Goal: Task Accomplishment & Management: Manage account settings

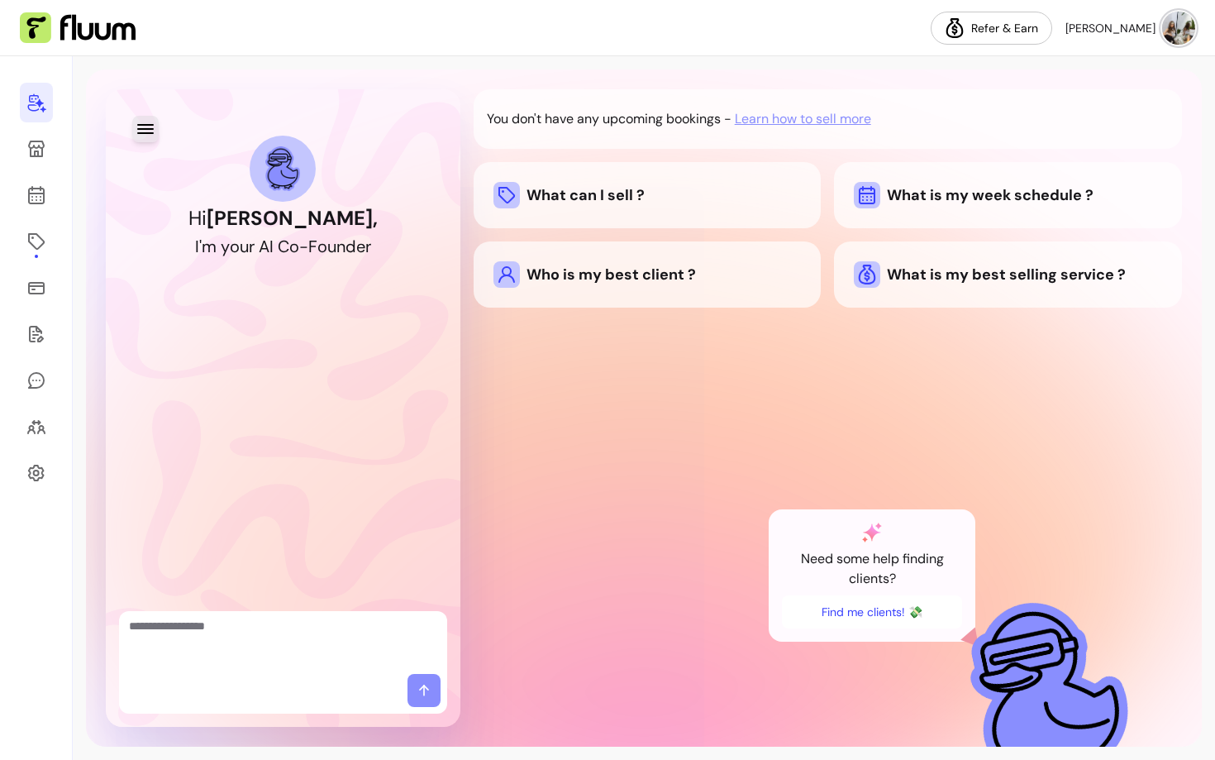
click at [136, 135] on icon "button" at bounding box center [146, 129] width 20 height 20
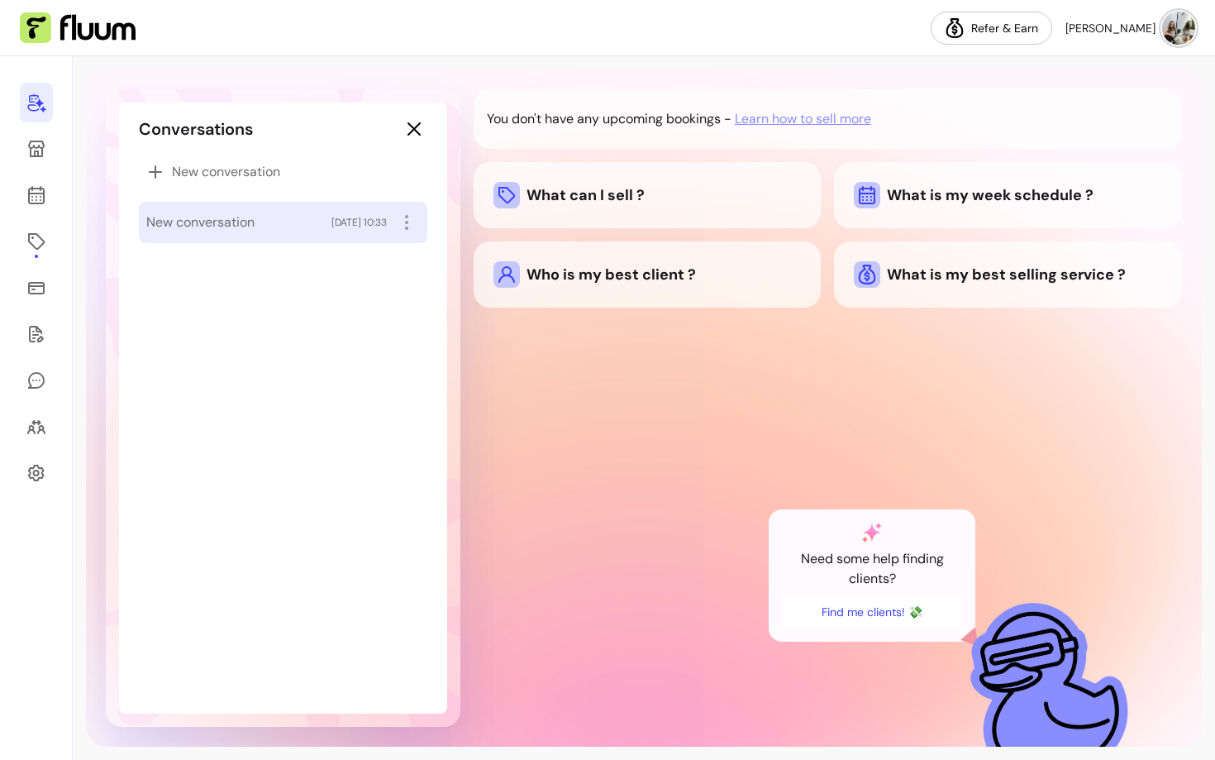
click at [179, 206] on div "New conversation [DATE] 10:33" at bounding box center [283, 222] width 289 height 41
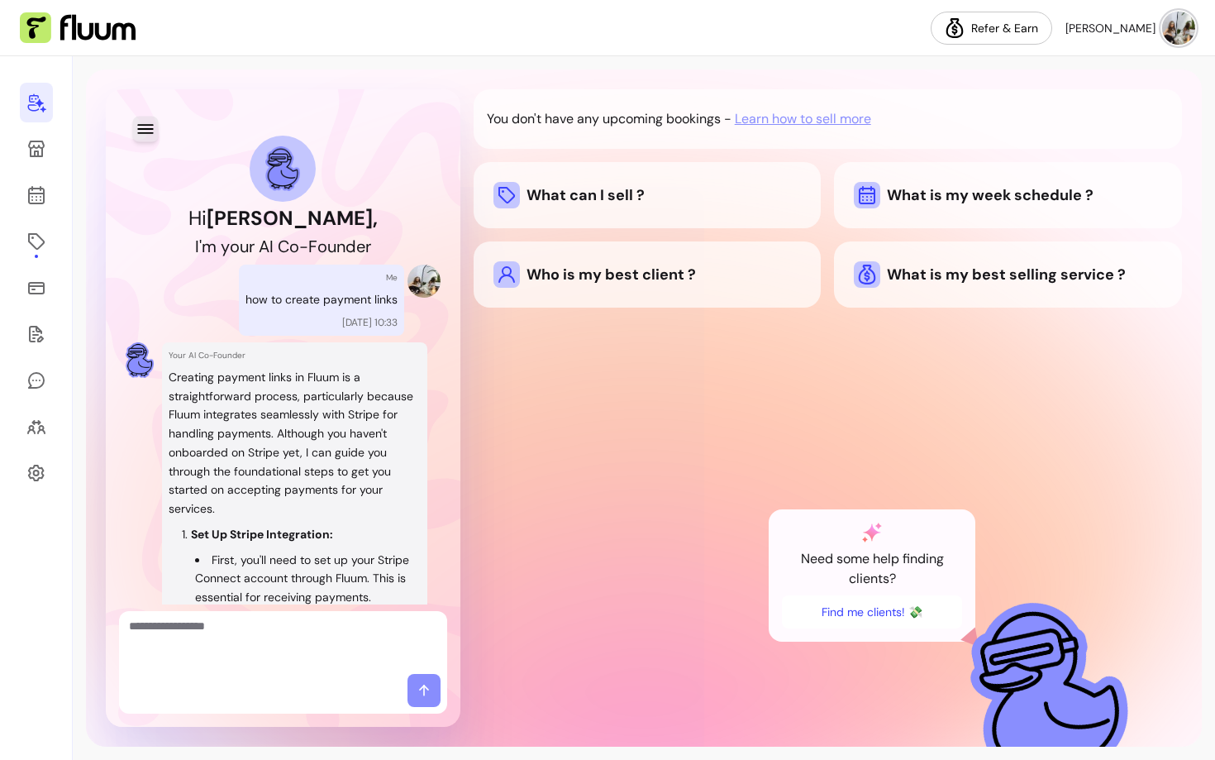
click at [154, 125] on icon "button" at bounding box center [145, 128] width 19 height 19
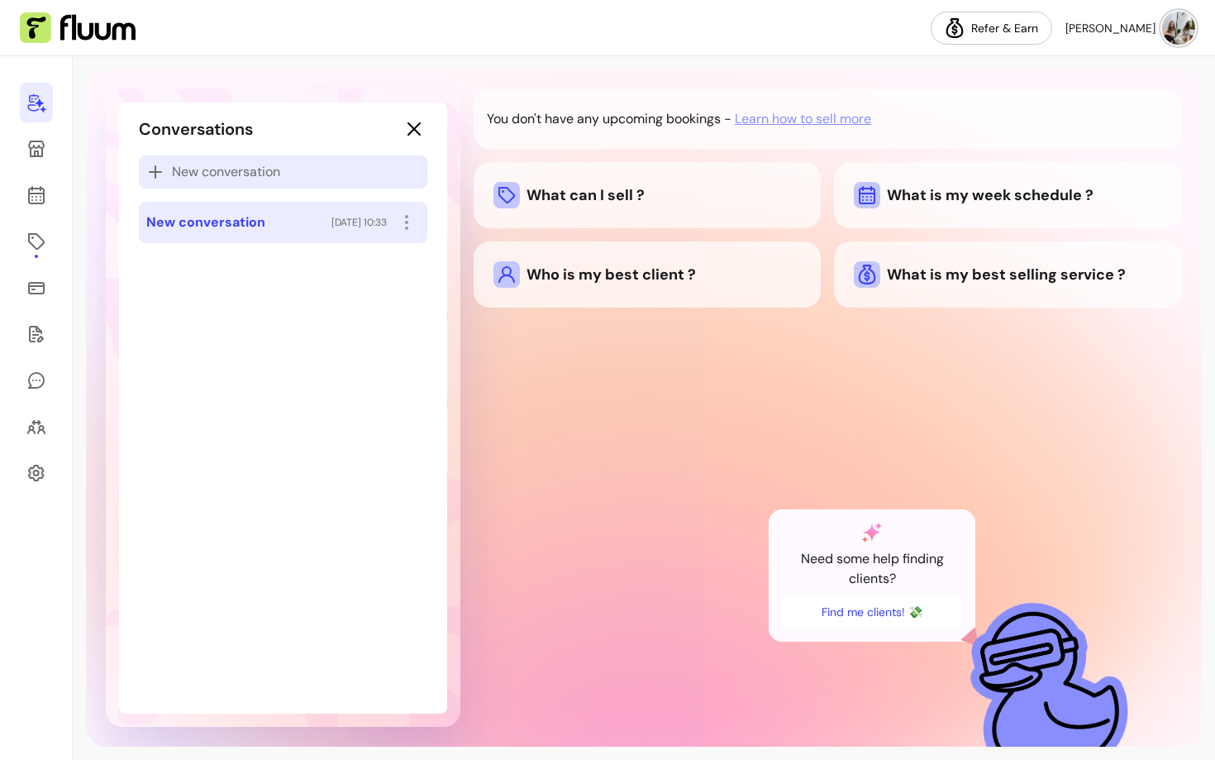
click at [164, 174] on icon at bounding box center [155, 172] width 20 height 20
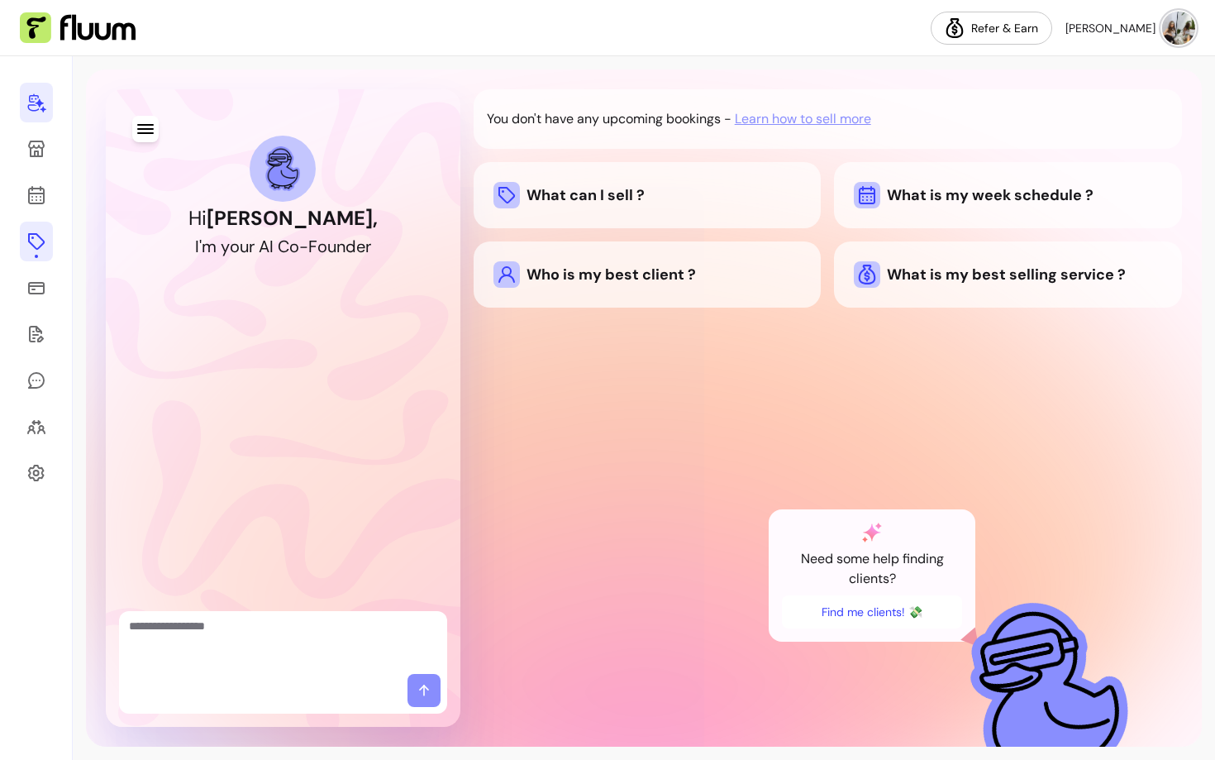
click at [35, 238] on icon at bounding box center [36, 241] width 20 height 20
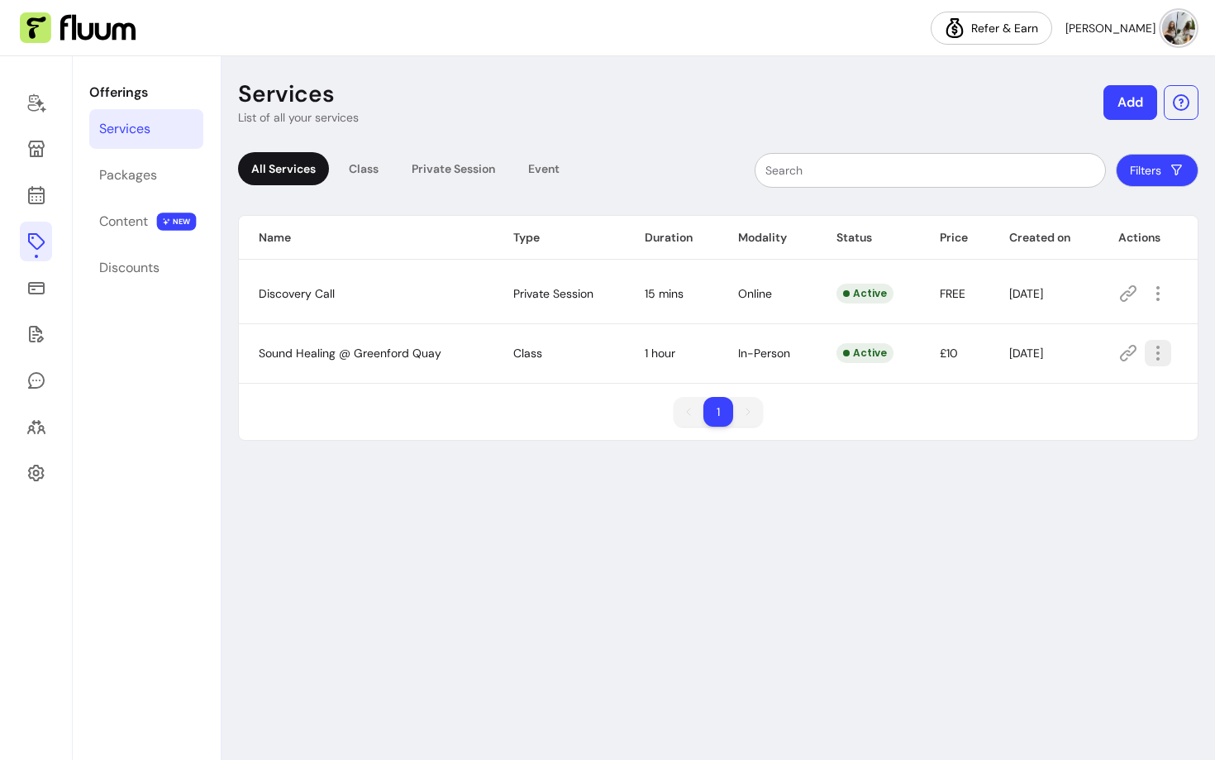
click at [1156, 355] on icon "button" at bounding box center [1158, 353] width 20 height 20
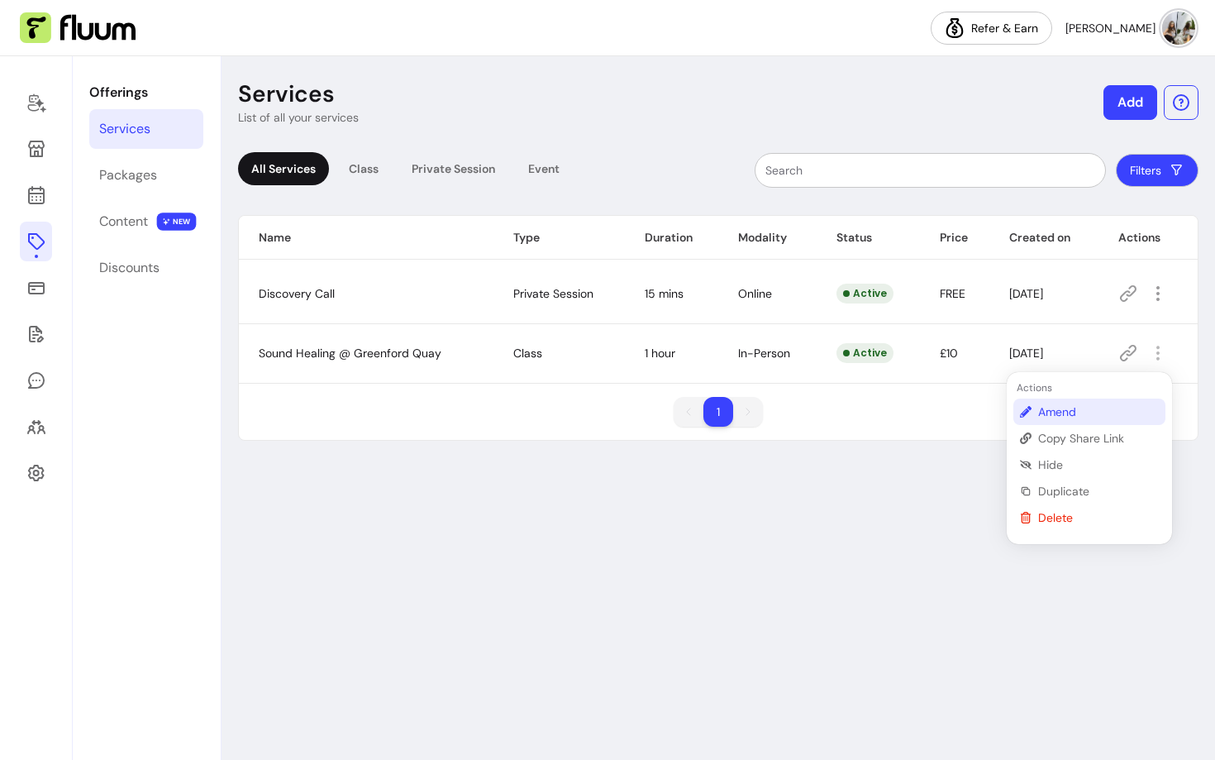
click at [1053, 408] on span "Amend" at bounding box center [1098, 411] width 121 height 17
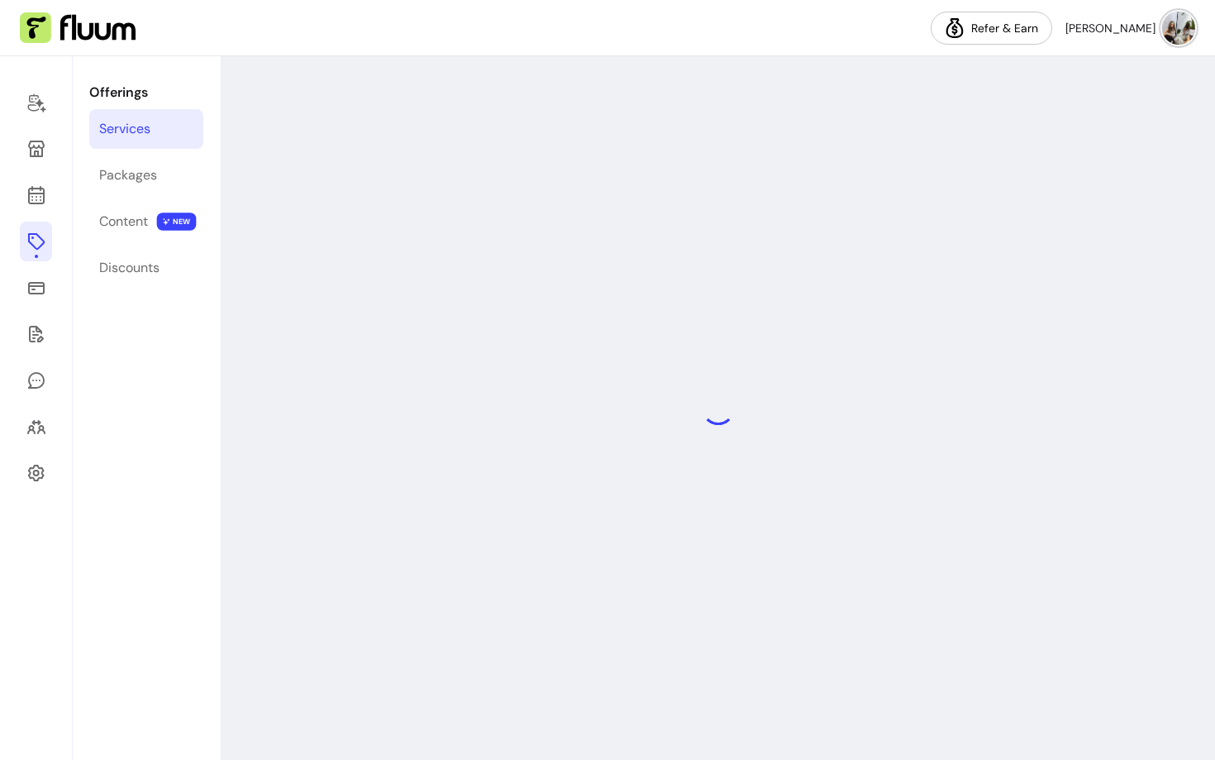
select select "**"
select select "***"
select select "**********"
select select "*********"
select select "*****"
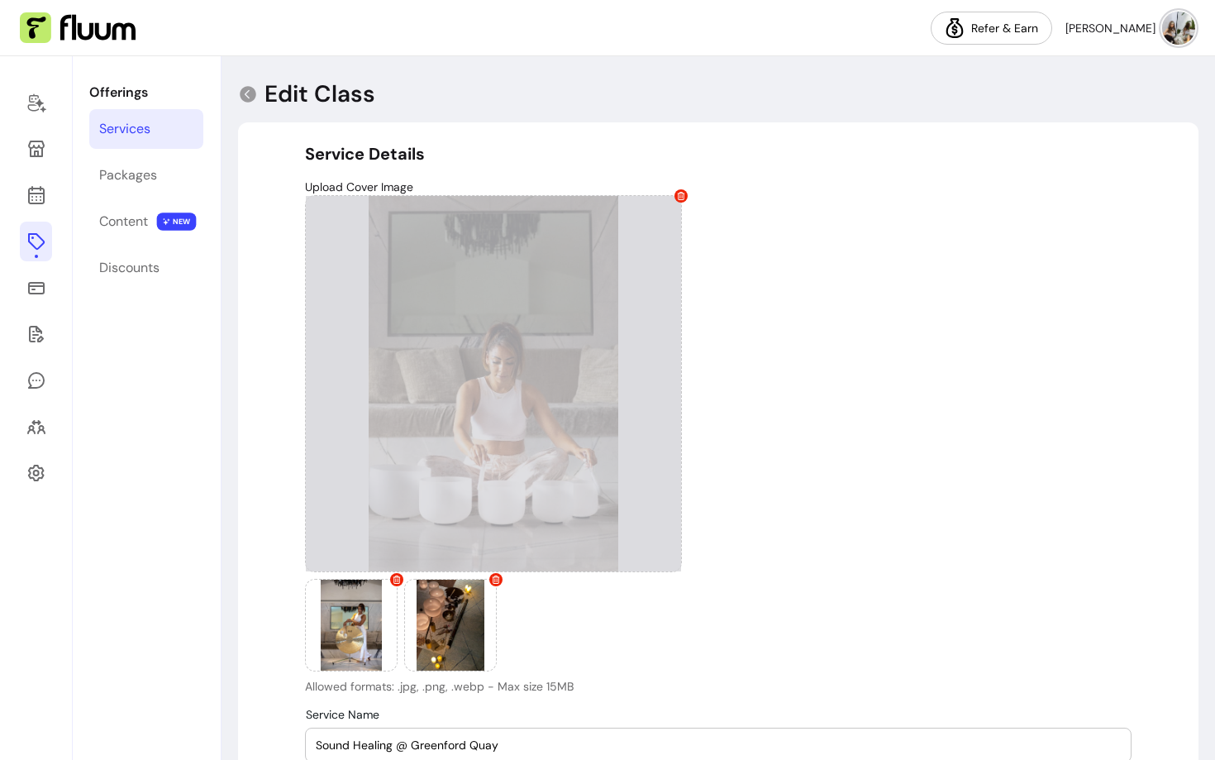
type input "**********"
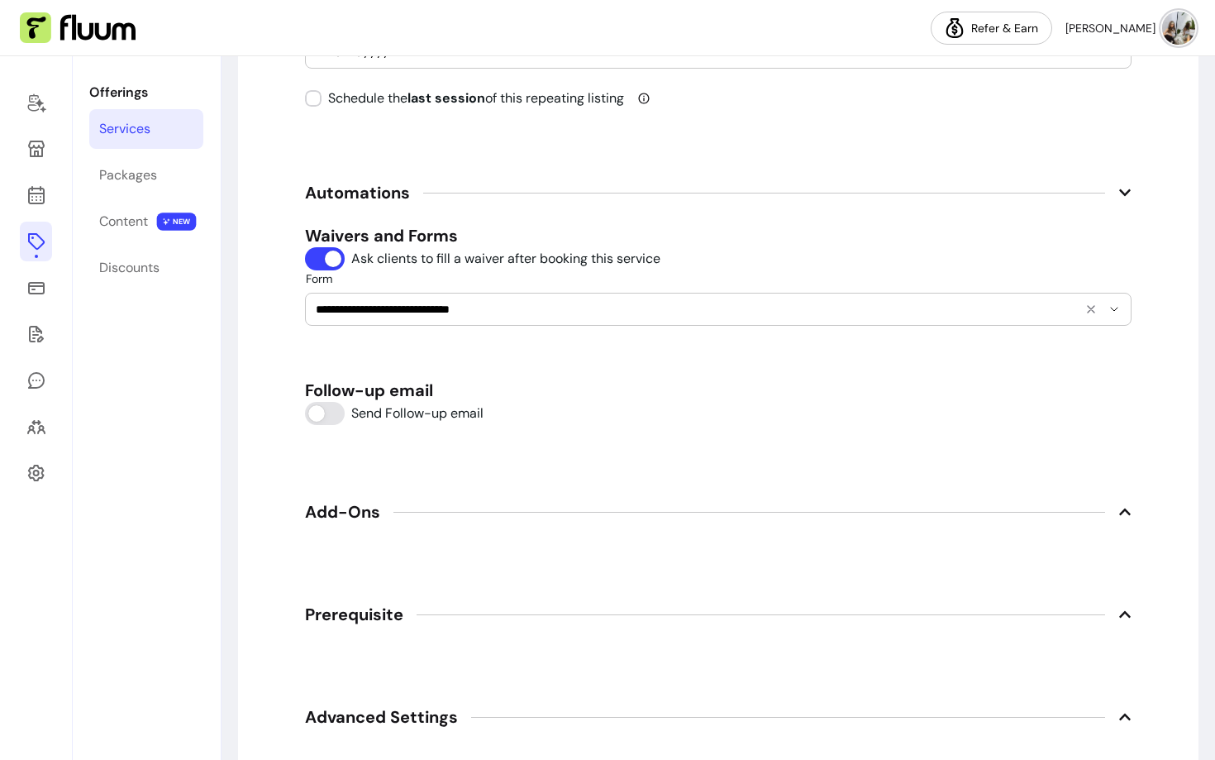
scroll to position [2113, 0]
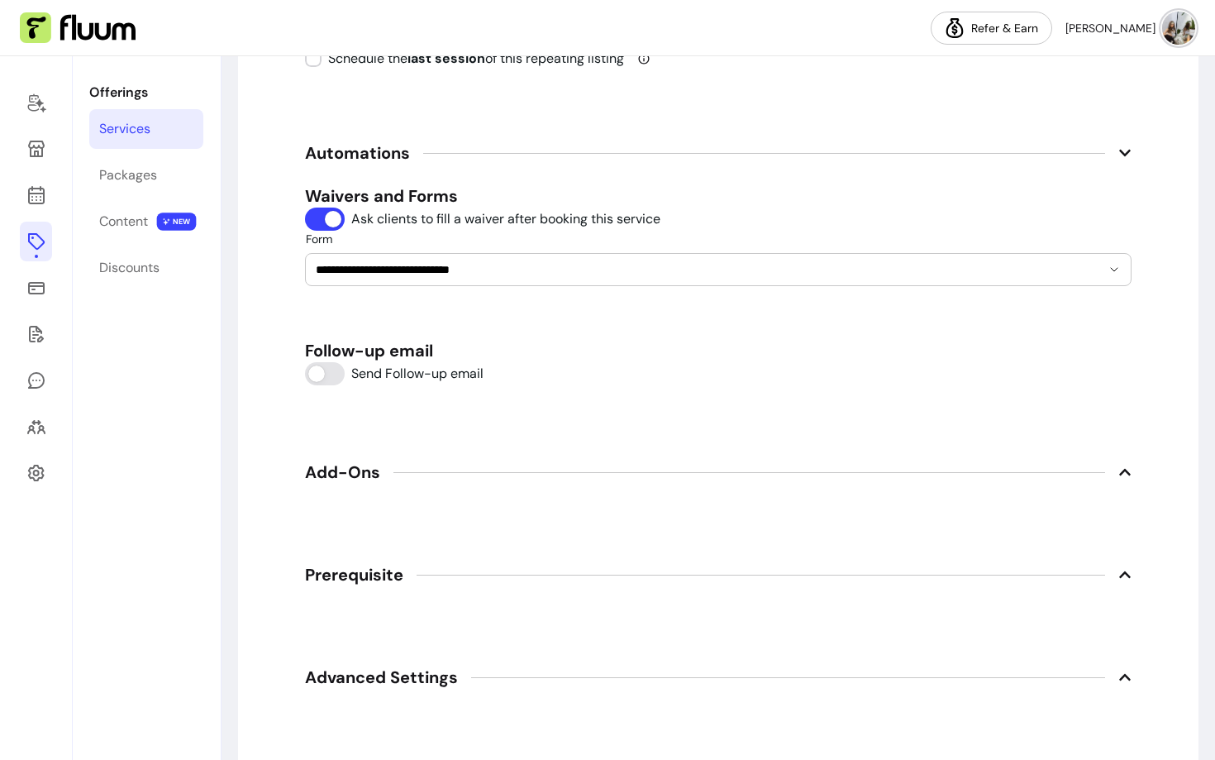
click at [479, 572] on span "Prerequisite" at bounding box center [718, 574] width 827 height 36
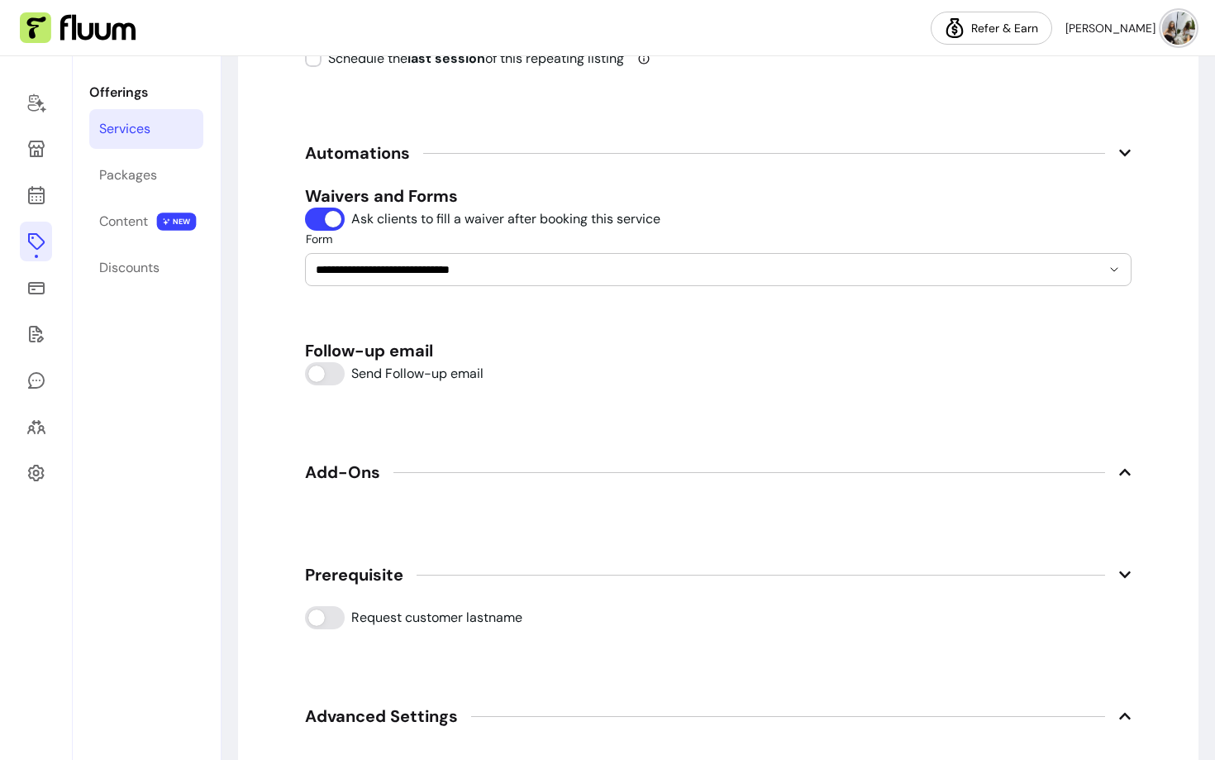
click at [479, 572] on span "Prerequisite" at bounding box center [718, 574] width 827 height 36
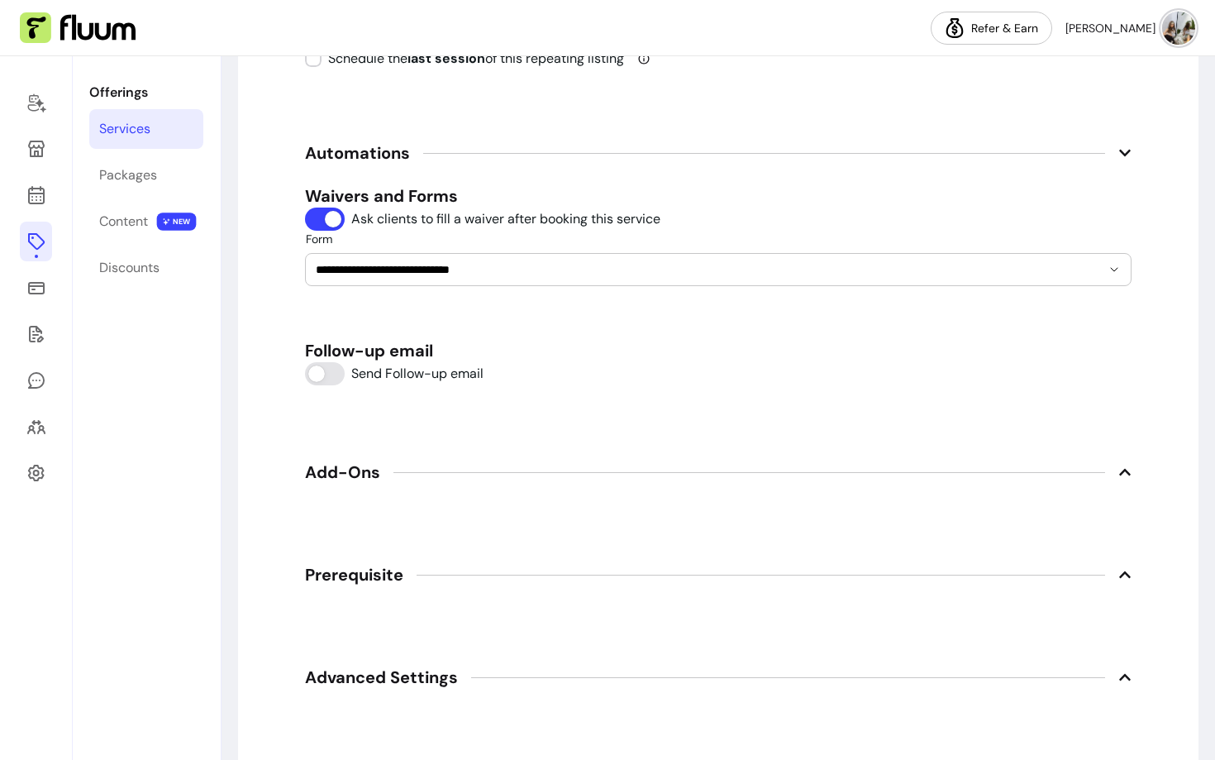
click at [428, 475] on span "Add-Ons" at bounding box center [718, 472] width 827 height 36
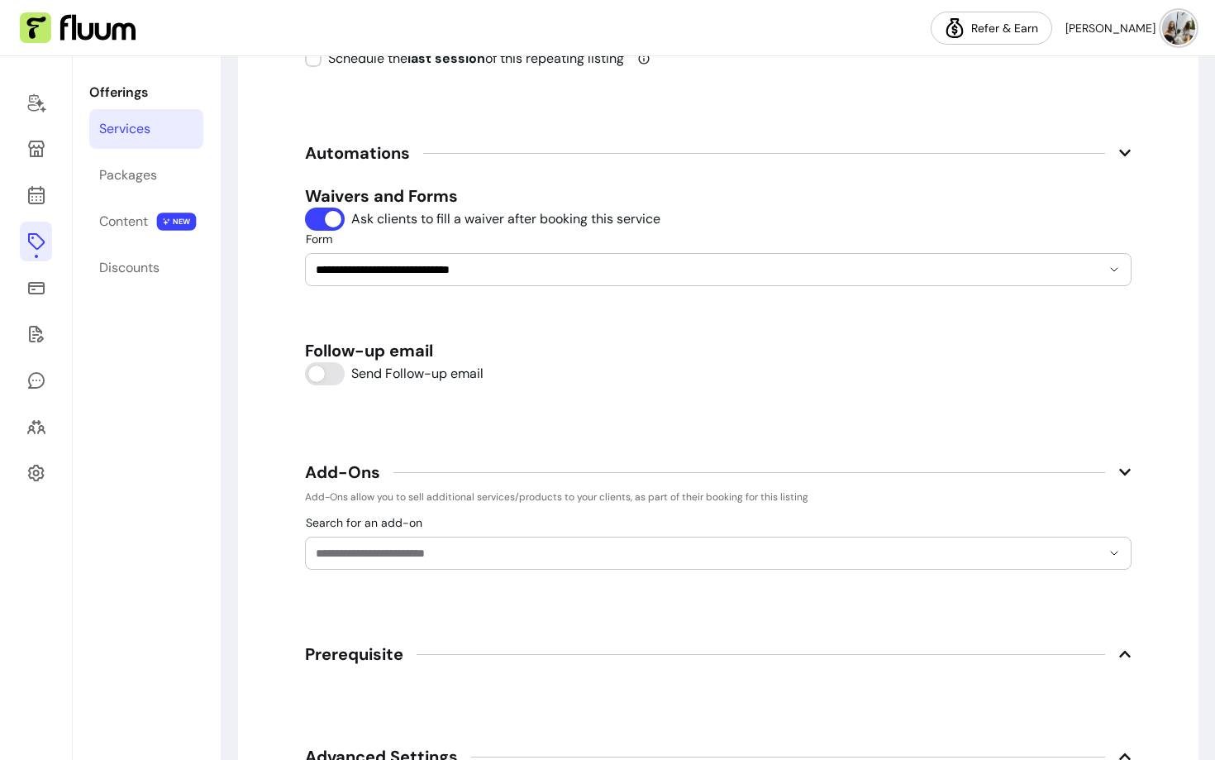
click at [428, 475] on span "Add-Ons" at bounding box center [718, 472] width 827 height 36
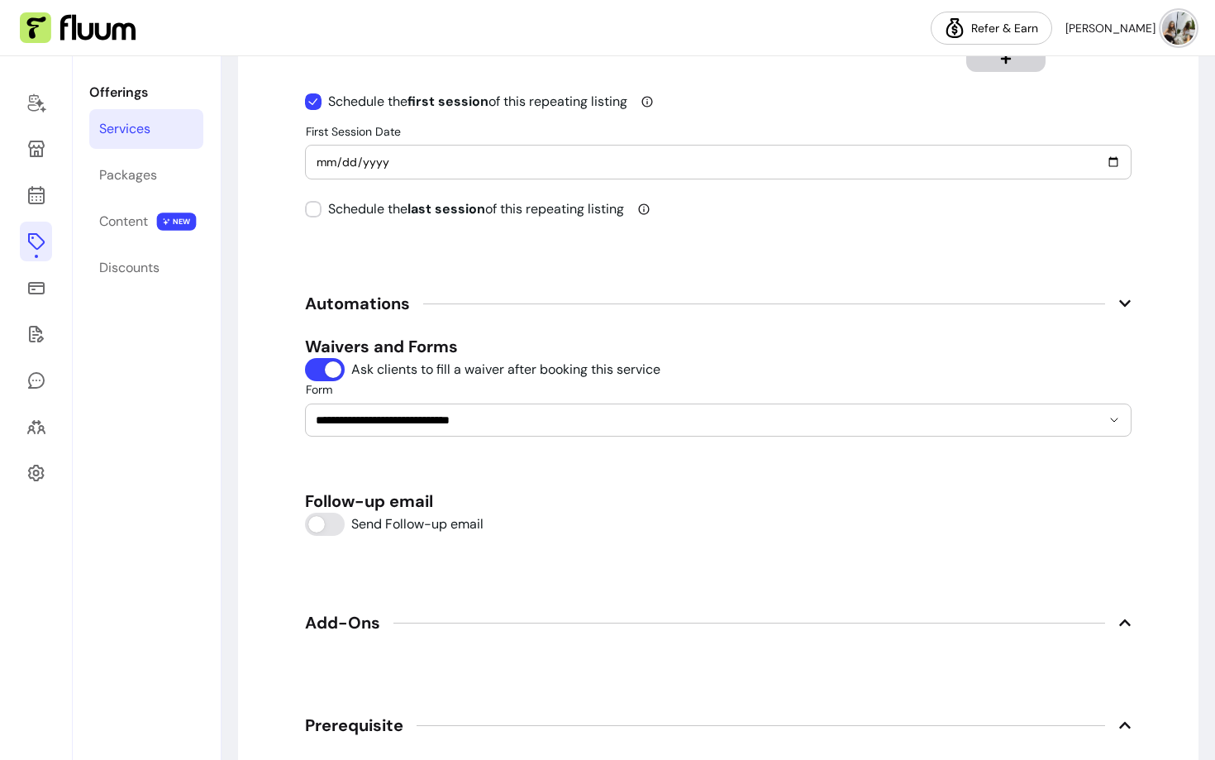
scroll to position [1963, 0]
click at [34, 193] on icon at bounding box center [36, 130] width 280 height 236
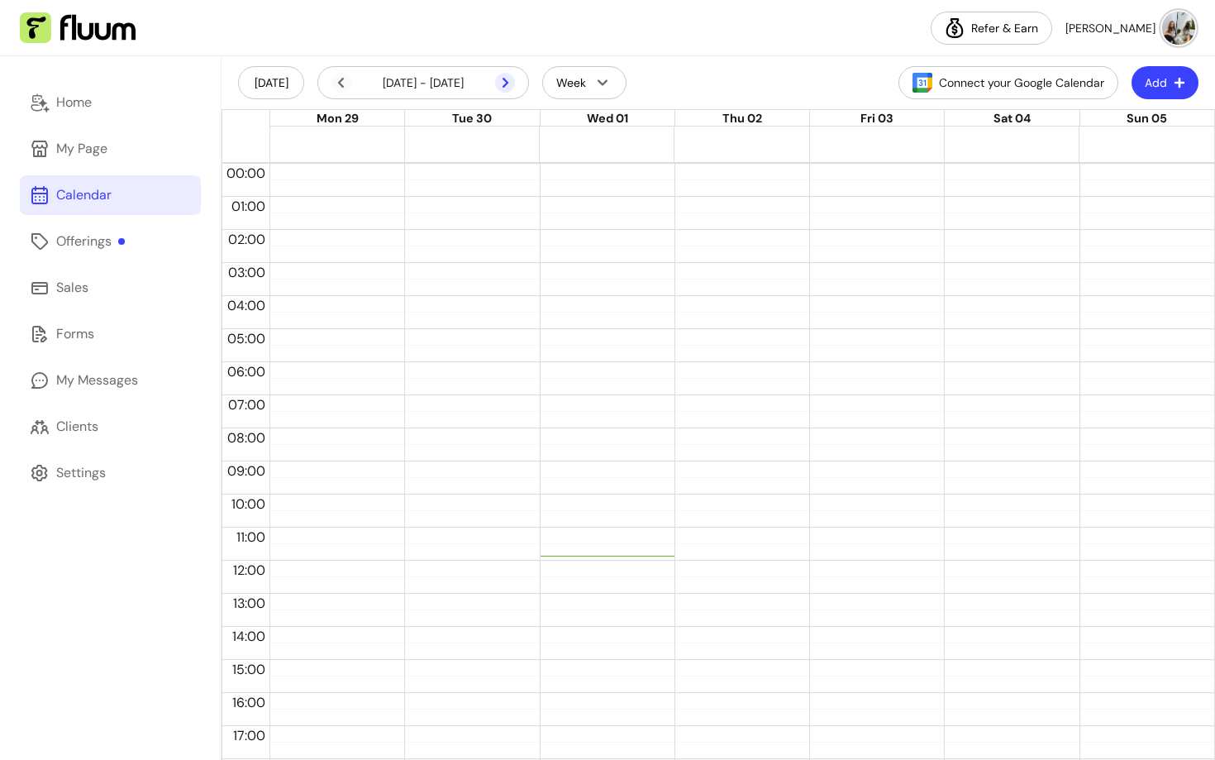
click at [511, 84] on icon at bounding box center [505, 83] width 20 height 20
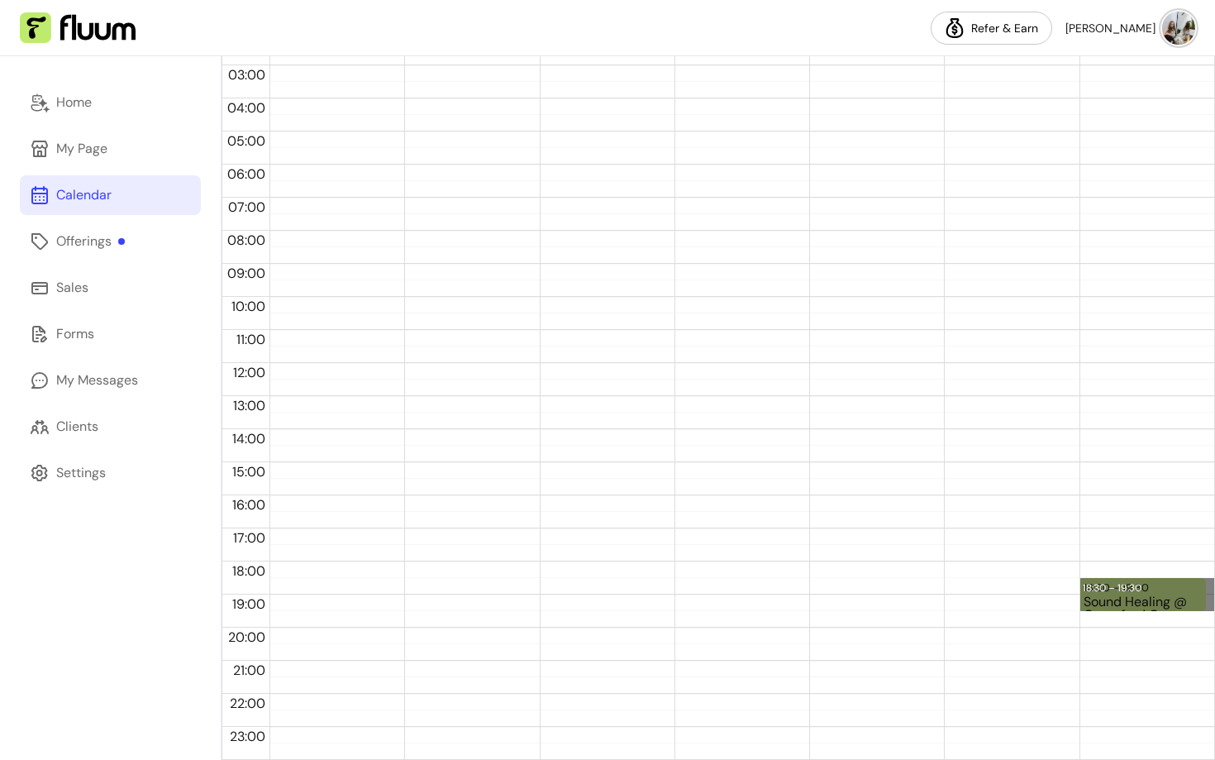
drag, startPoint x: 1198, startPoint y: 578, endPoint x: 1196, endPoint y: 605, distance: 27.3
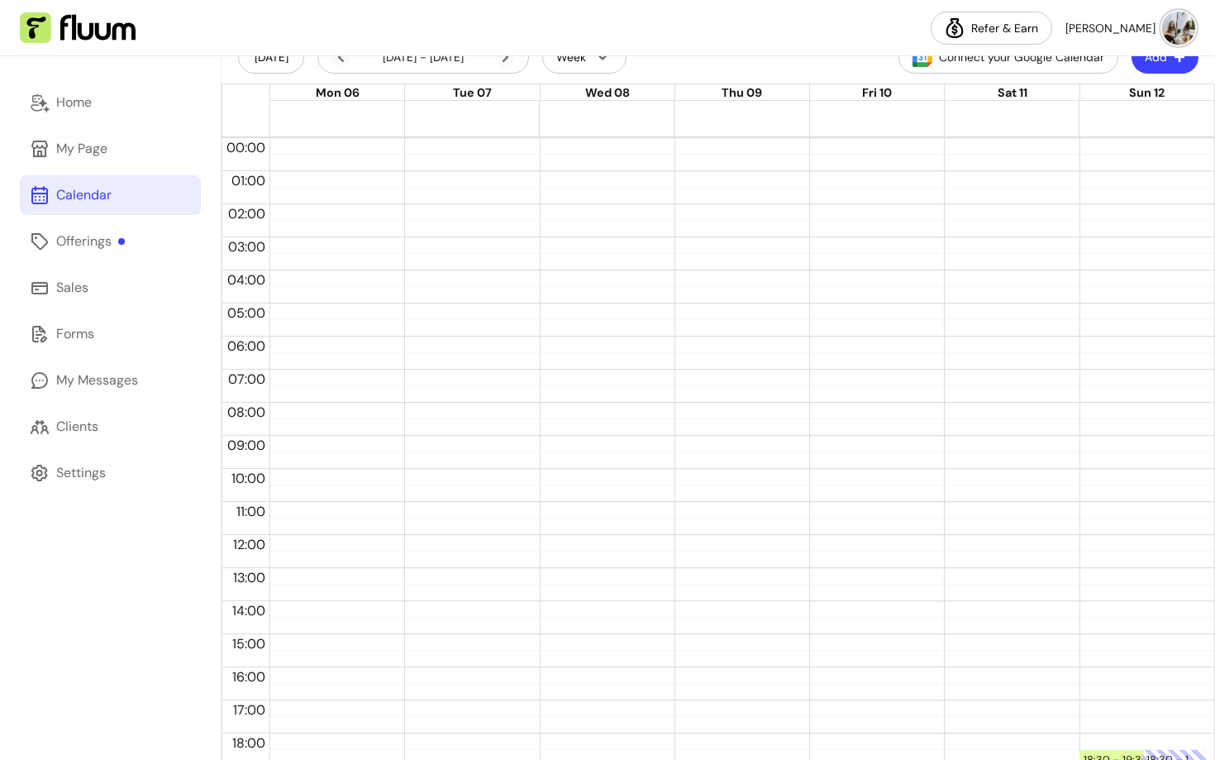
scroll to position [0, 0]
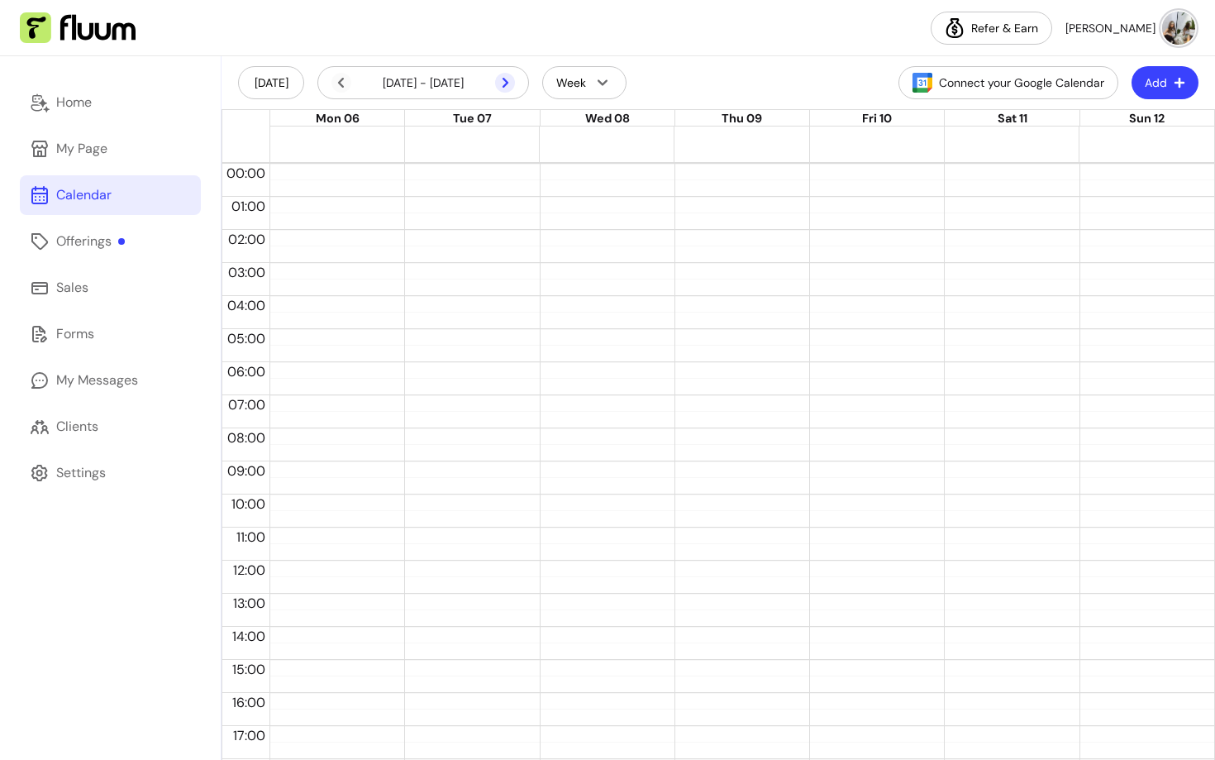
click at [506, 83] on icon at bounding box center [418, 105] width 280 height 236
click at [505, 81] on icon at bounding box center [418, 105] width 280 height 236
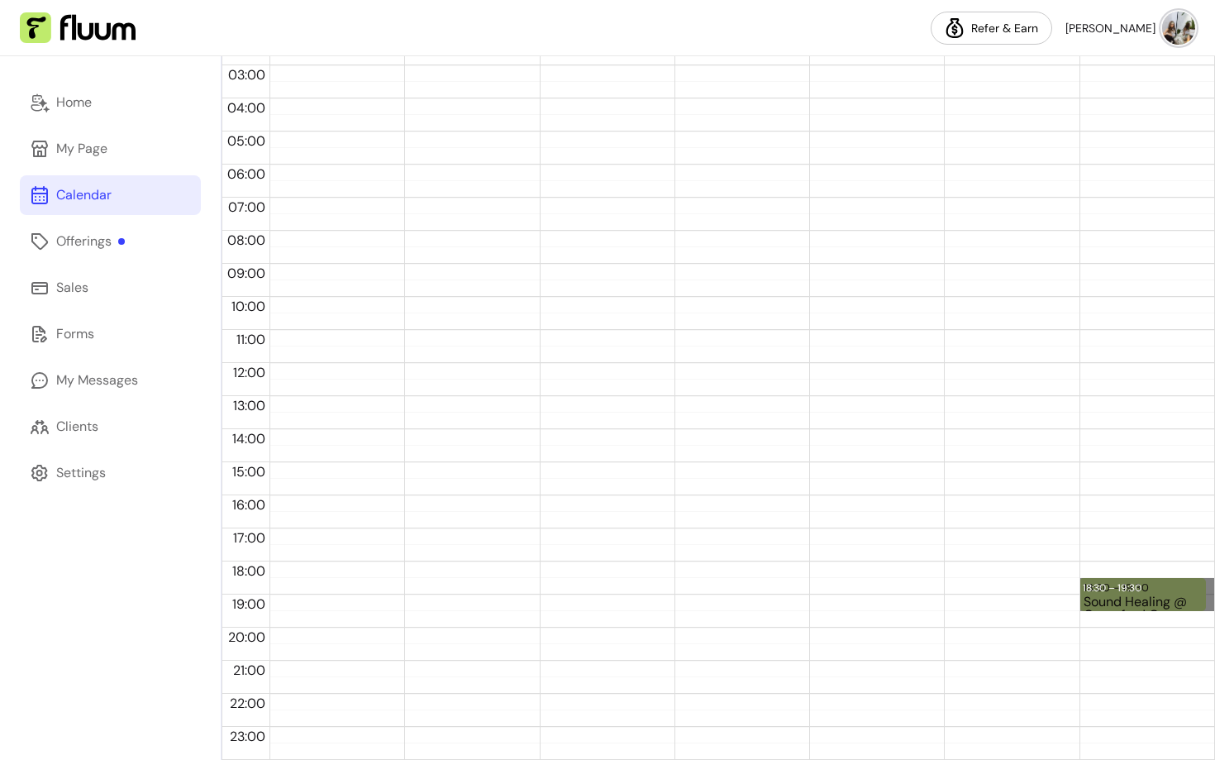
drag, startPoint x: 1195, startPoint y: 578, endPoint x: 1195, endPoint y: 603, distance: 24.8
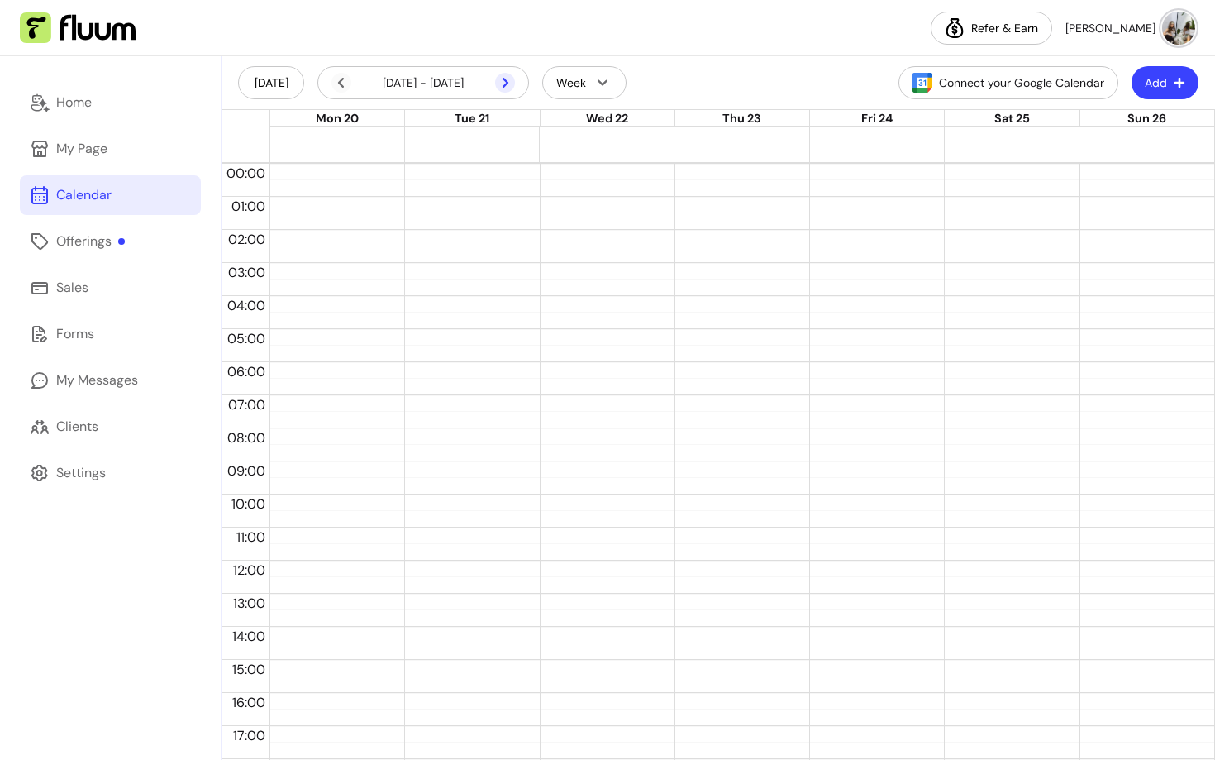
click at [508, 81] on icon at bounding box center [505, 83] width 20 height 20
click at [343, 86] on icon at bounding box center [341, 83] width 6 height 10
click at [508, 86] on icon at bounding box center [505, 83] width 20 height 20
click at [343, 75] on icon at bounding box center [341, 83] width 20 height 20
click at [508, 82] on icon at bounding box center [418, 105] width 280 height 236
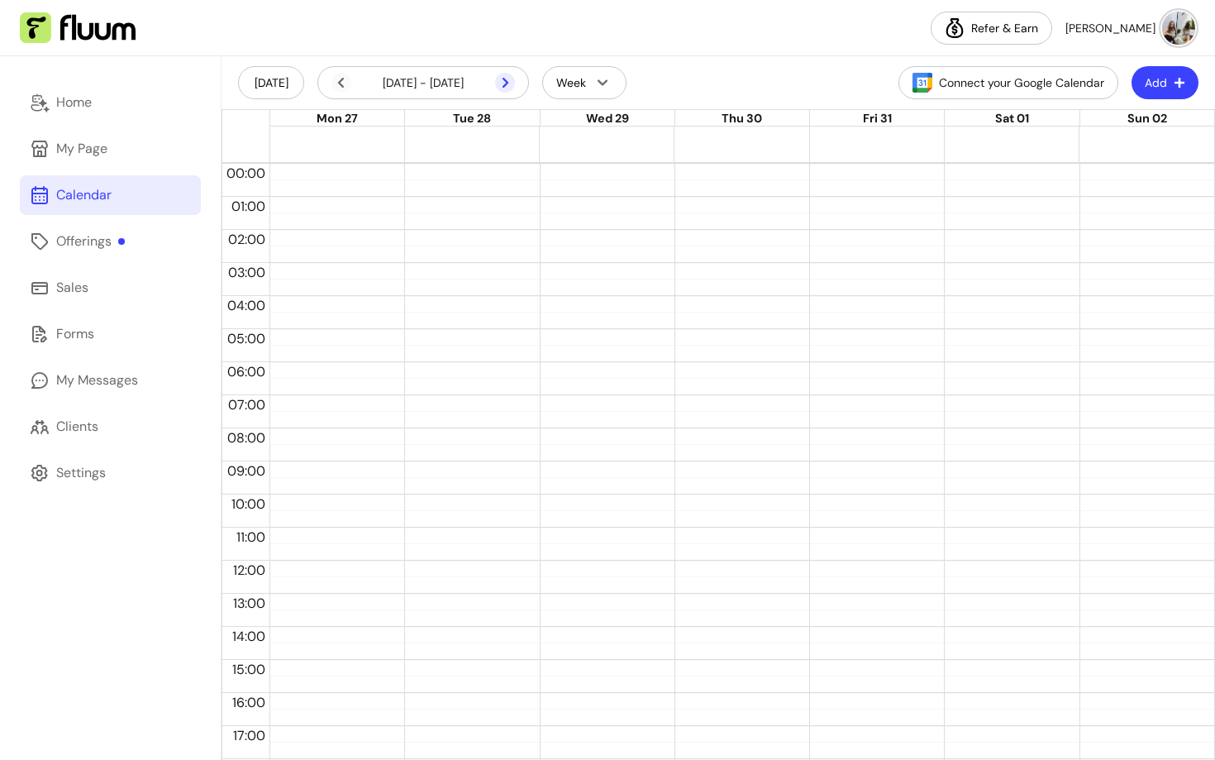
click at [499, 81] on icon at bounding box center [505, 83] width 20 height 20
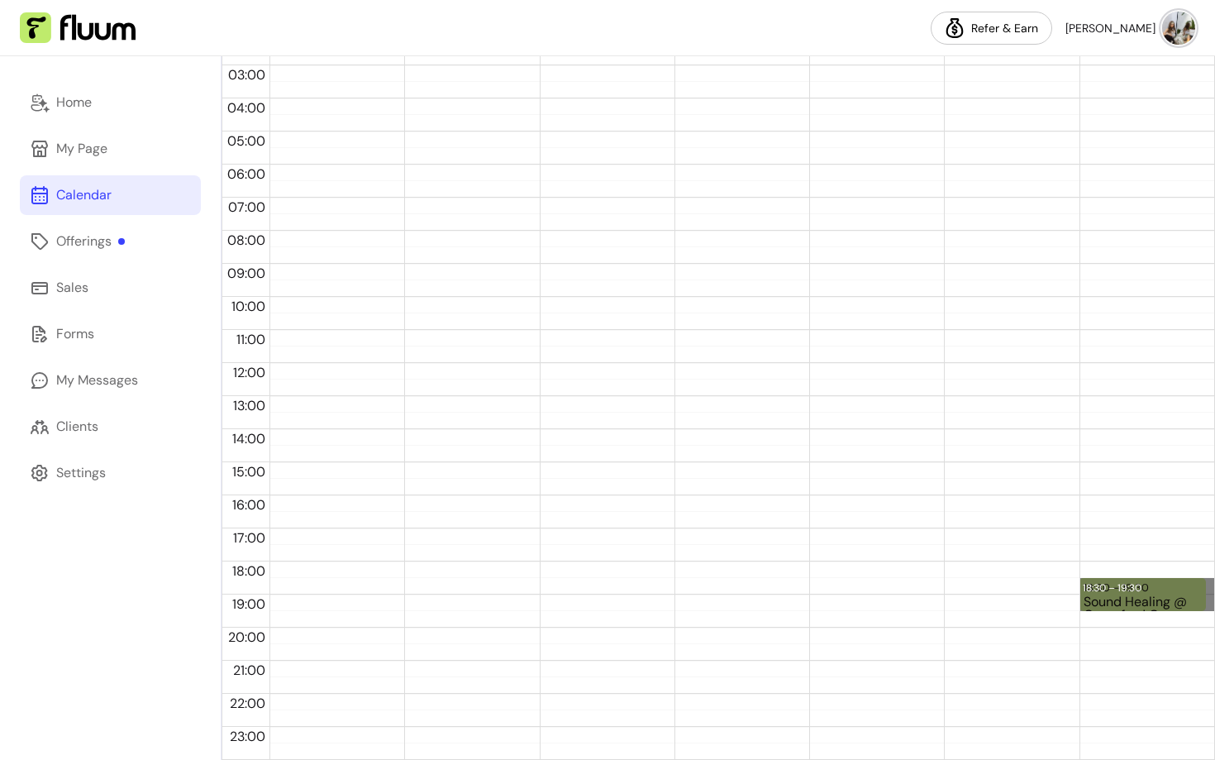
drag, startPoint x: 1194, startPoint y: 579, endPoint x: 1194, endPoint y: 602, distance: 22.3
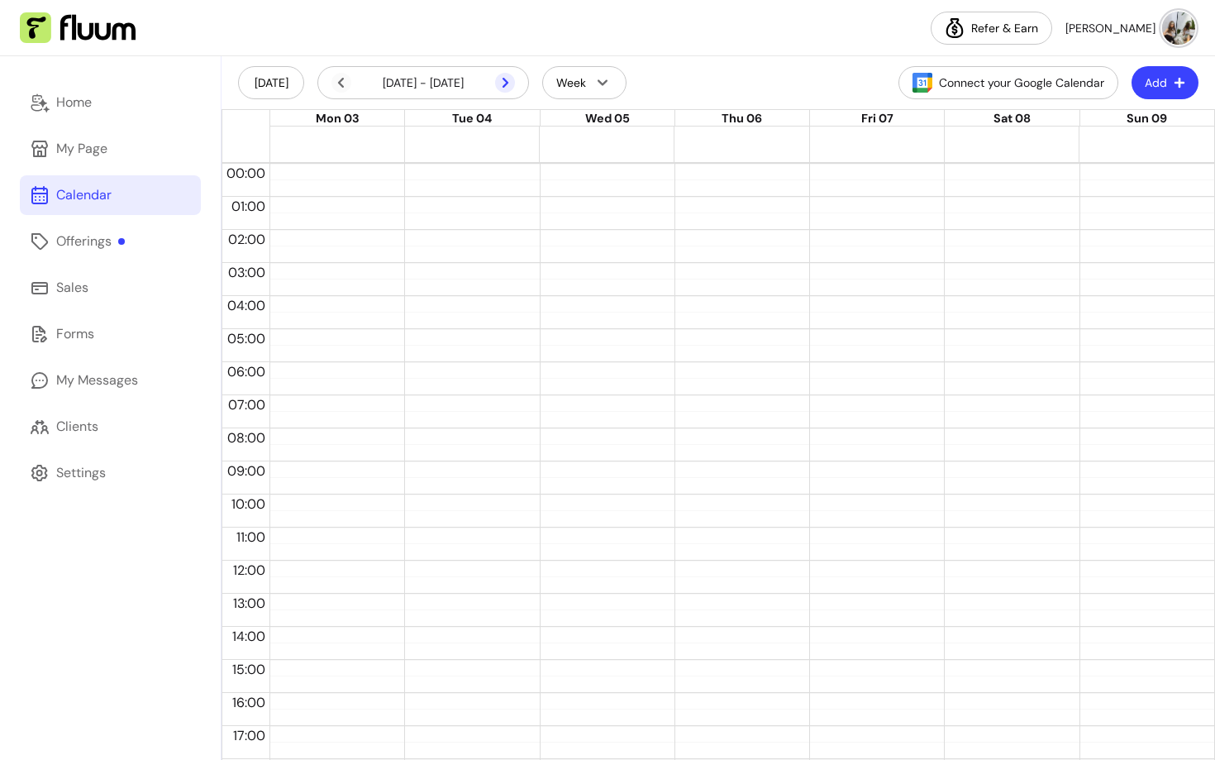
click at [503, 89] on icon at bounding box center [505, 83] width 20 height 20
click at [508, 82] on icon at bounding box center [418, 105] width 280 height 236
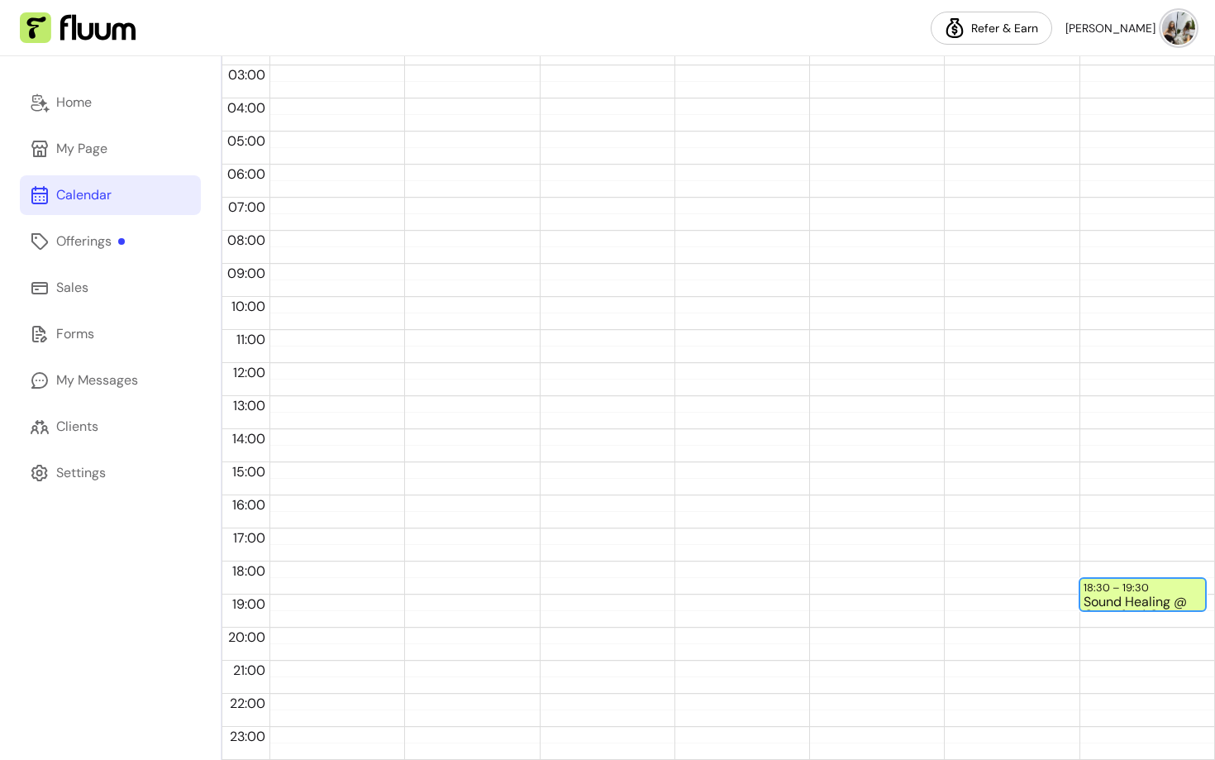
drag, startPoint x: 1191, startPoint y: 578, endPoint x: 1194, endPoint y: 609, distance: 31.5
click at [1194, 609] on div "18:30 – 19:30 Sound Healing @ [GEOGRAPHIC_DATA]" at bounding box center [1147, 363] width 135 height 794
drag, startPoint x: 1199, startPoint y: 605, endPoint x: 1194, endPoint y: 576, distance: 29.4
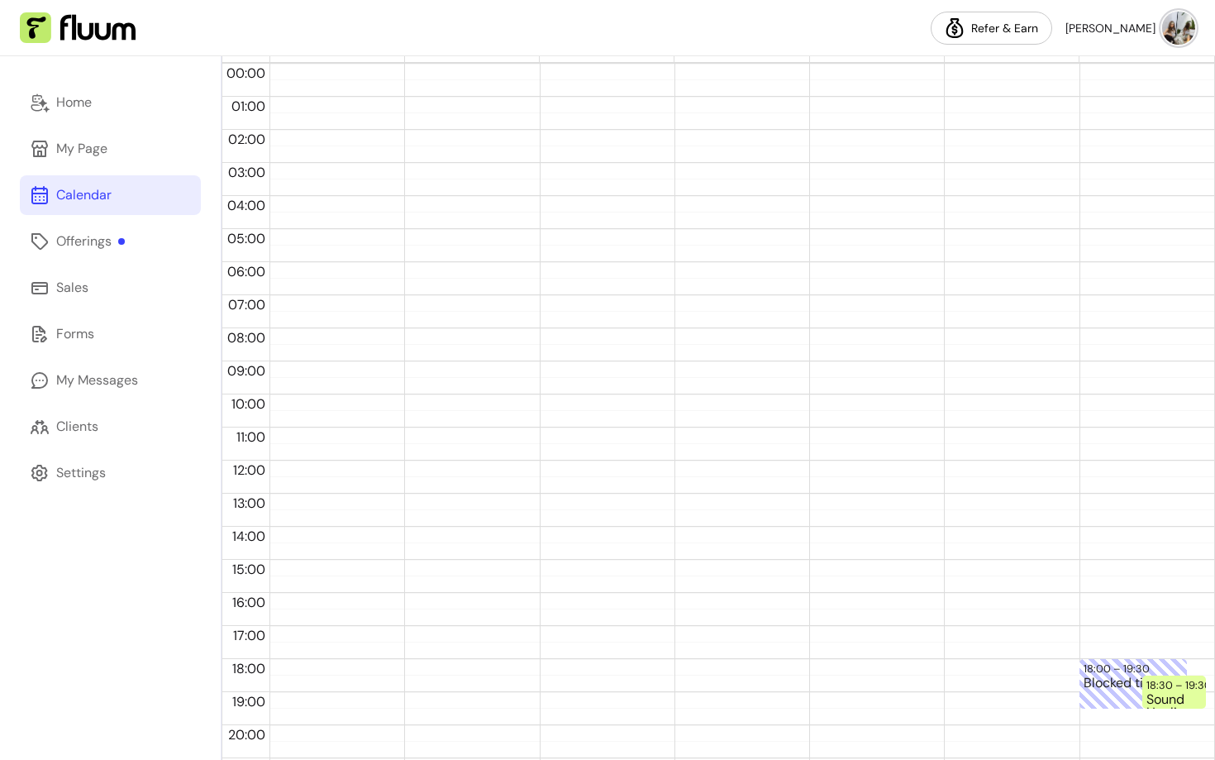
scroll to position [0, 0]
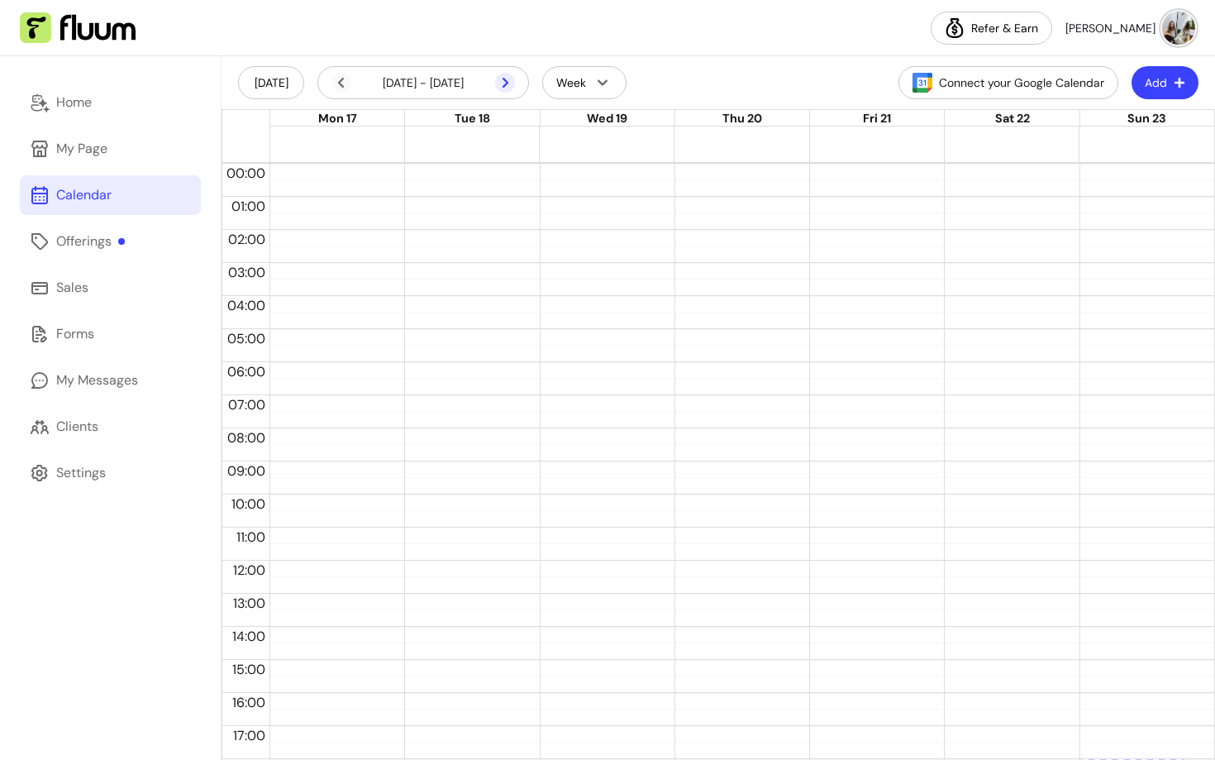
click at [505, 84] on icon at bounding box center [418, 105] width 280 height 236
click at [506, 83] on icon at bounding box center [418, 105] width 280 height 236
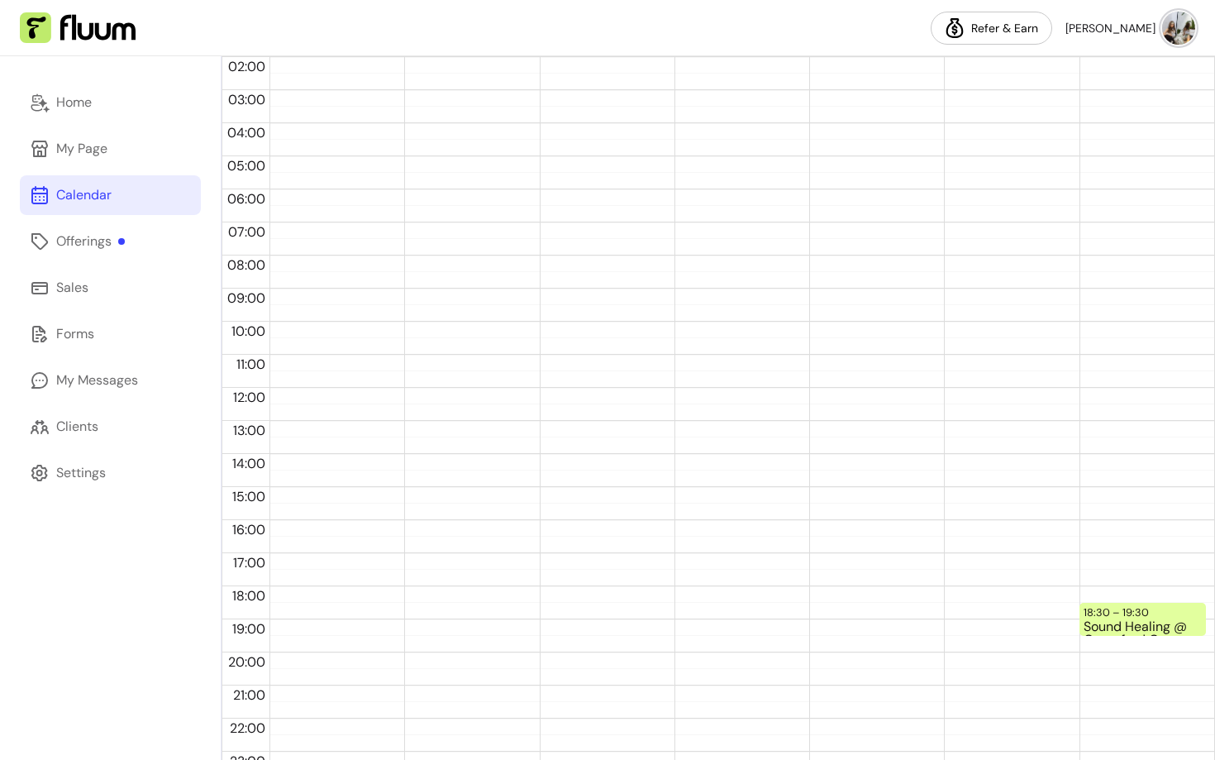
scroll to position [198, 0]
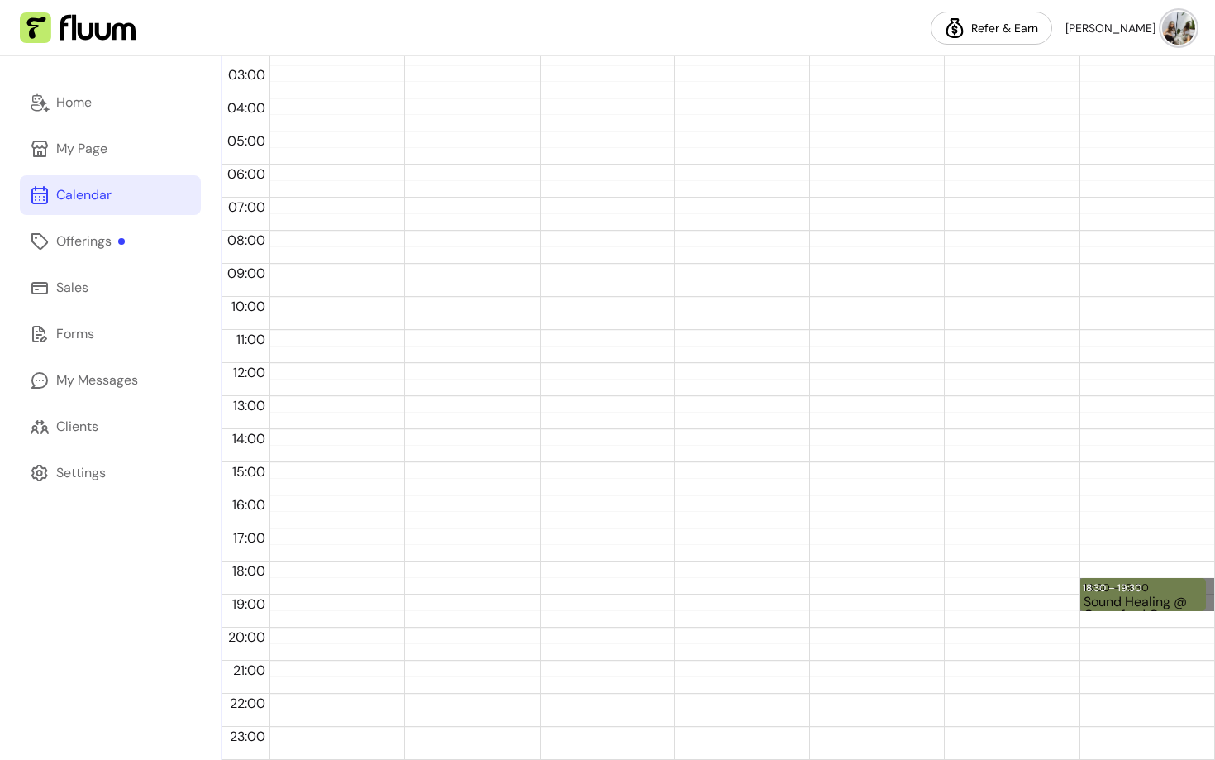
drag, startPoint x: 1195, startPoint y: 575, endPoint x: 1193, endPoint y: 610, distance: 35.6
click at [1193, 610] on div "18:30 – 19:30 Sound Healing @ [GEOGRAPHIC_DATA] 18:30 – 19:30" at bounding box center [1147, 363] width 135 height 794
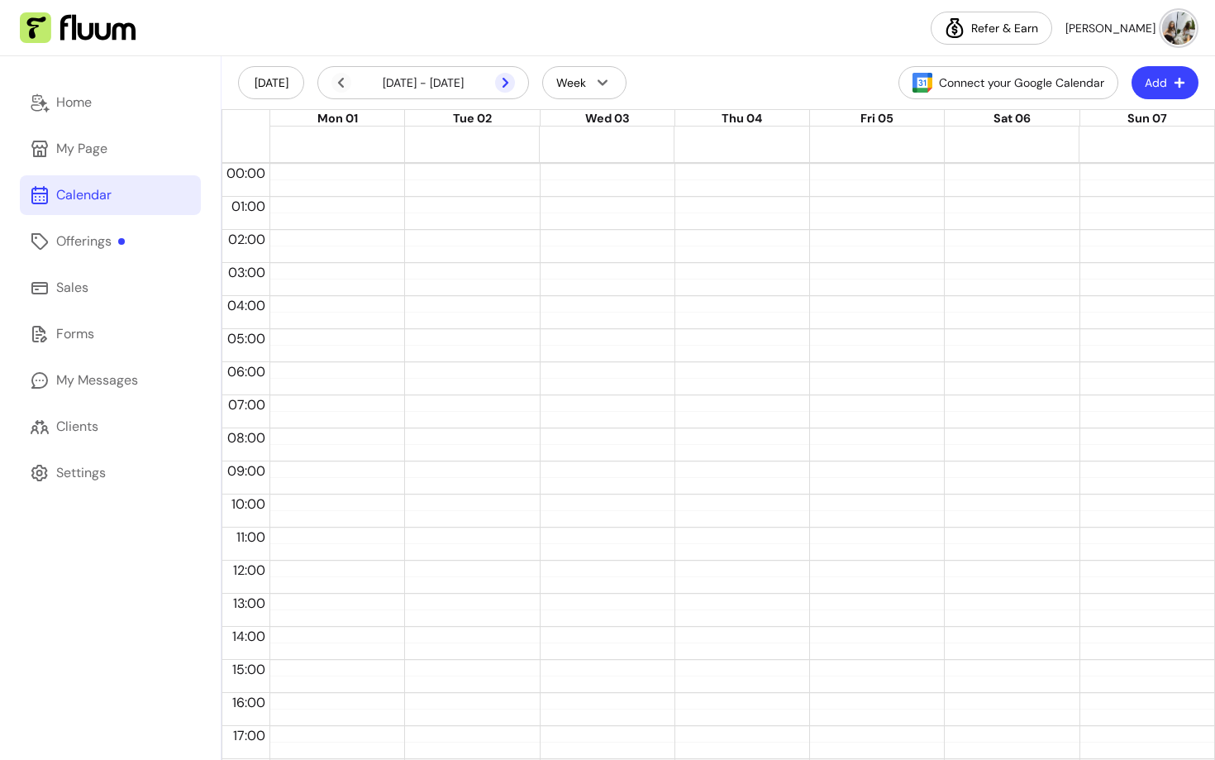
click at [502, 83] on icon at bounding box center [505, 83] width 20 height 20
click at [501, 81] on icon at bounding box center [505, 83] width 20 height 20
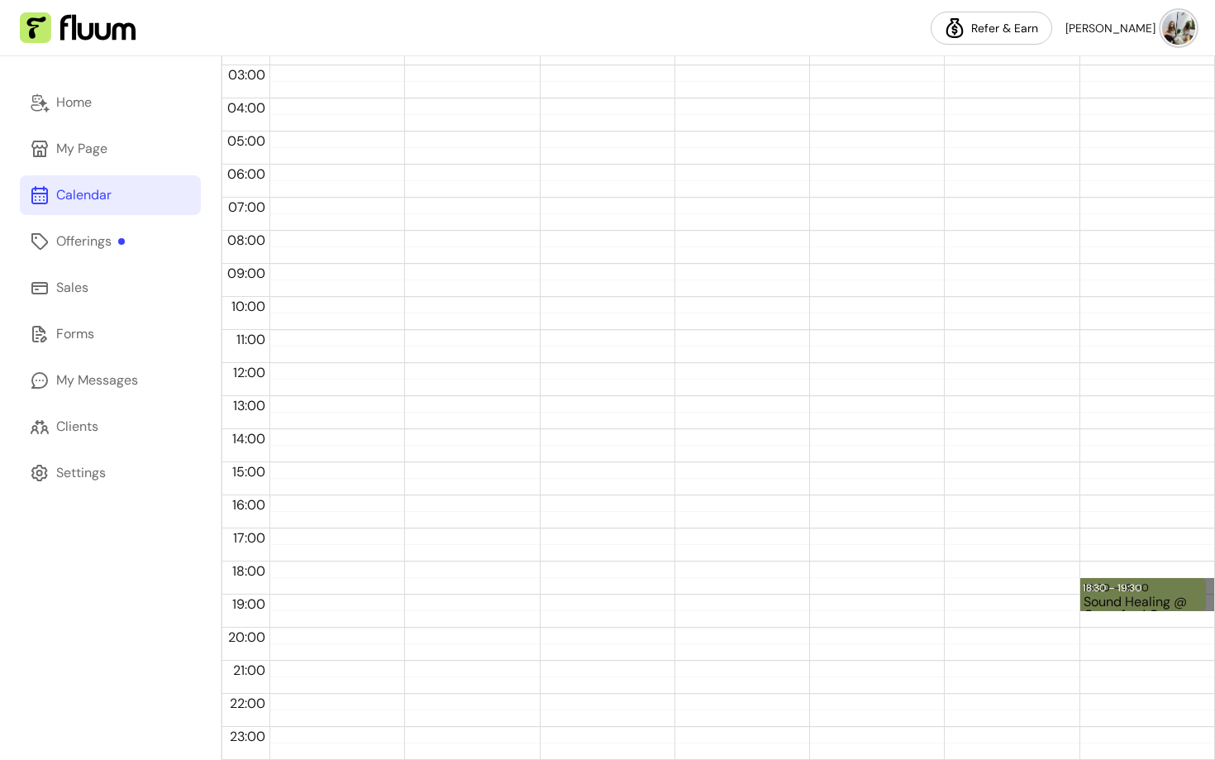
drag, startPoint x: 1193, startPoint y: 578, endPoint x: 1194, endPoint y: 603, distance: 25.6
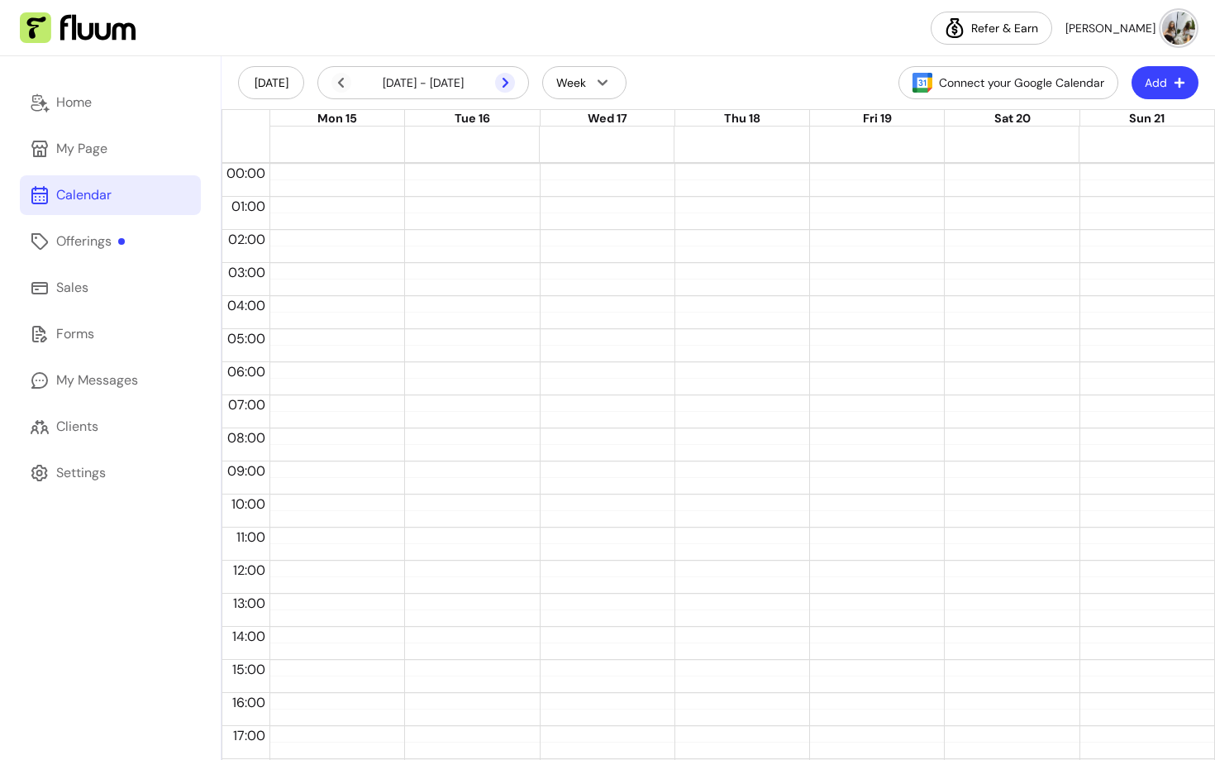
click at [503, 79] on icon at bounding box center [418, 105] width 280 height 236
click at [503, 81] on icon at bounding box center [505, 82] width 20 height 20
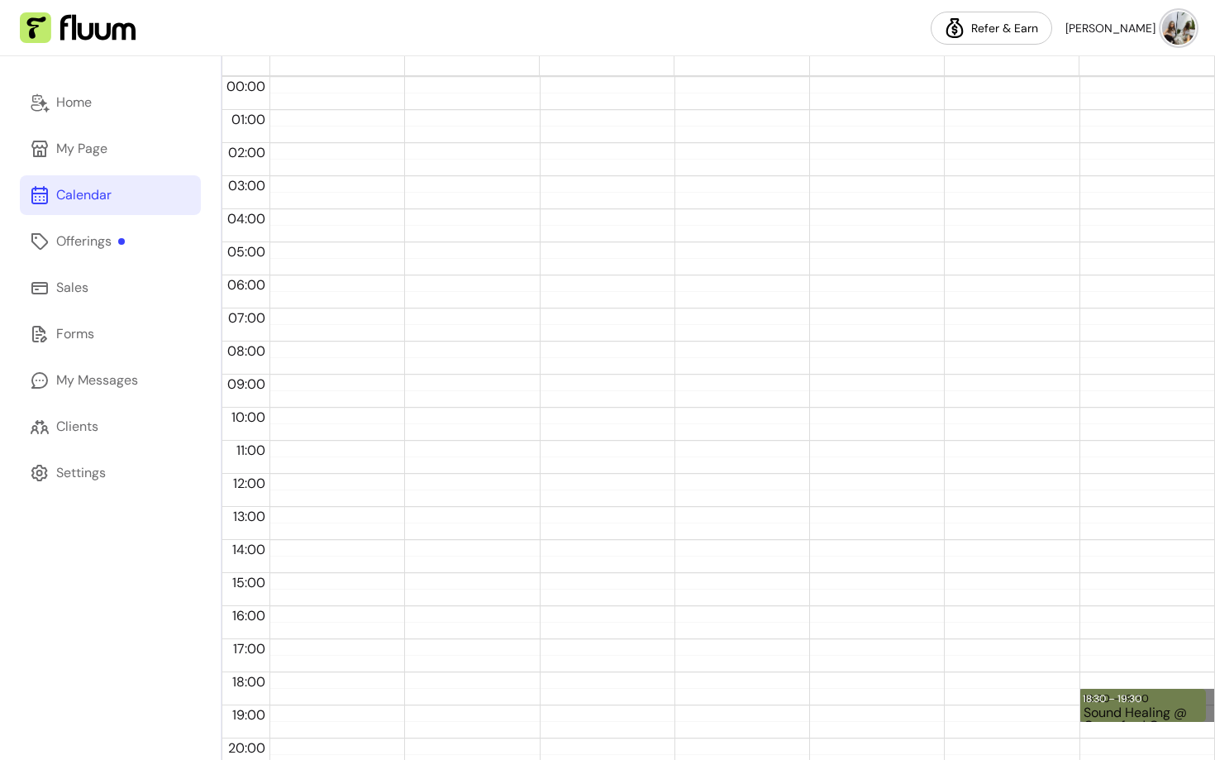
drag, startPoint x: 1193, startPoint y: 685, endPoint x: 1196, endPoint y: 717, distance: 31.6
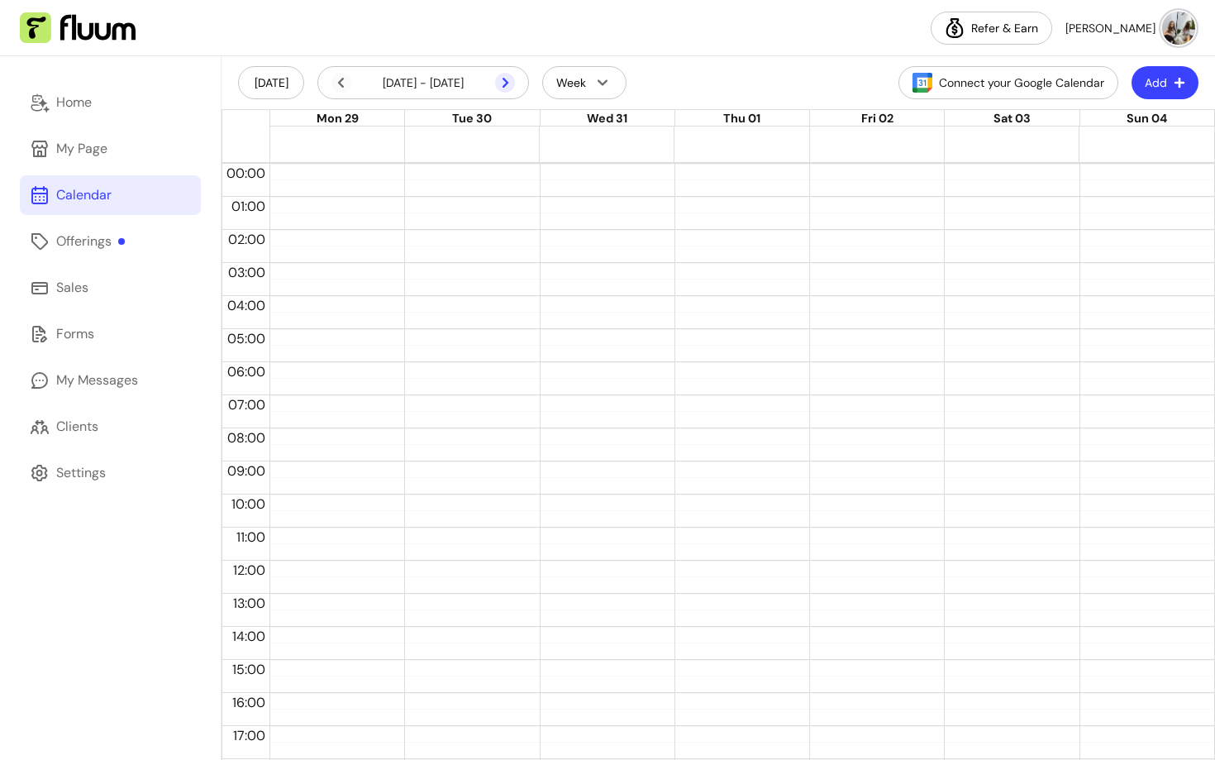
click at [503, 84] on icon at bounding box center [505, 83] width 20 height 20
click at [508, 85] on icon at bounding box center [505, 83] width 20 height 20
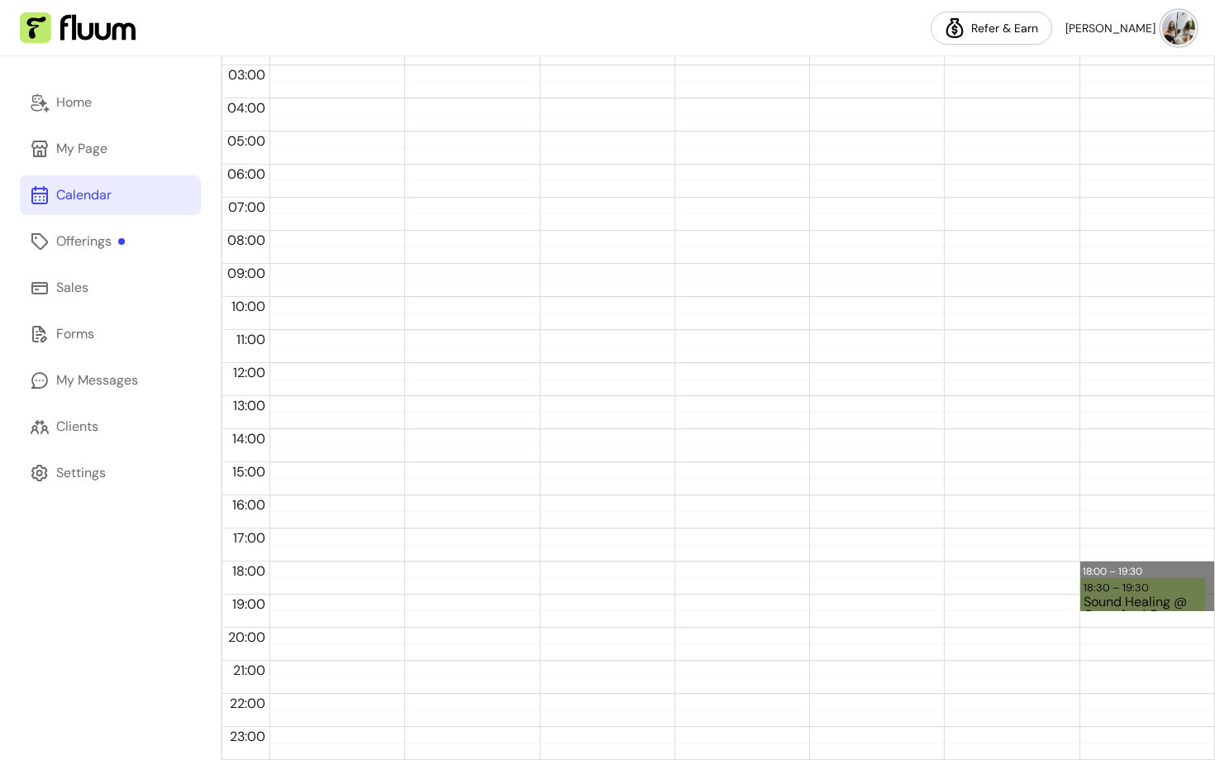
drag, startPoint x: 1191, startPoint y: 570, endPoint x: 1191, endPoint y: 606, distance: 36.4
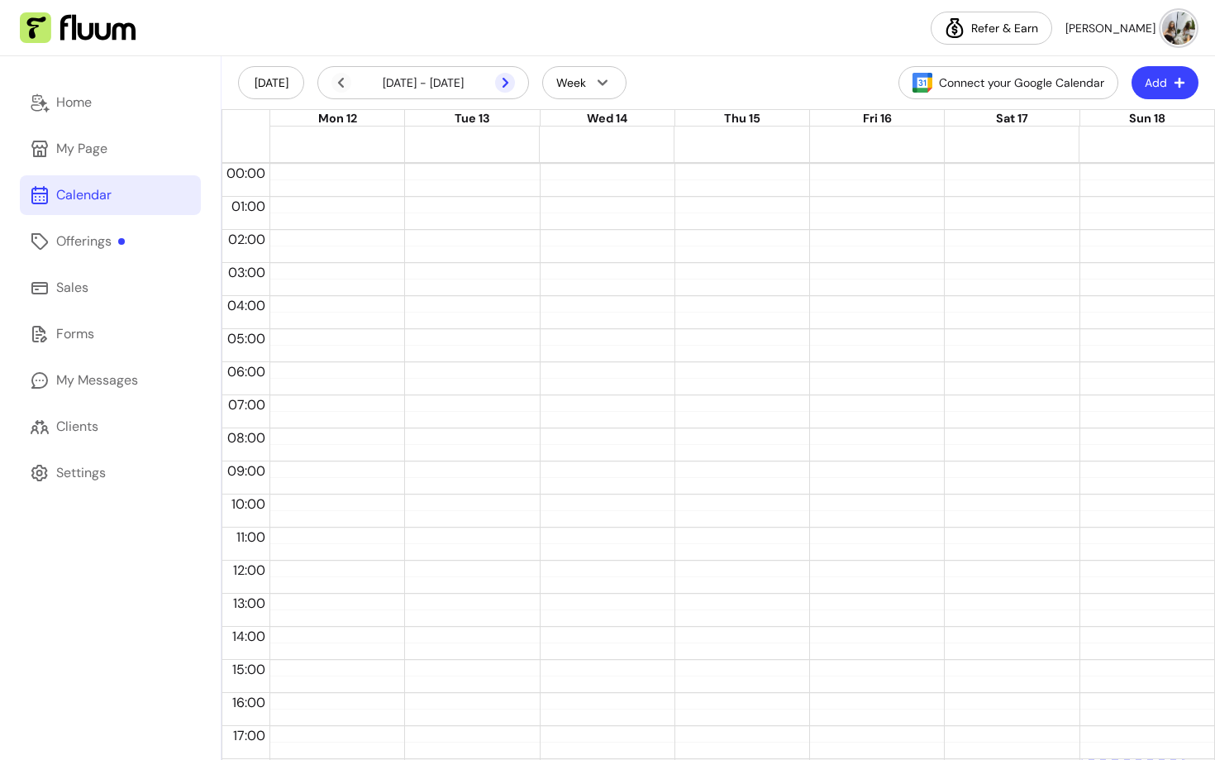
click at [503, 83] on icon at bounding box center [505, 83] width 20 height 20
click at [495, 74] on span at bounding box center [505, 83] width 20 height 20
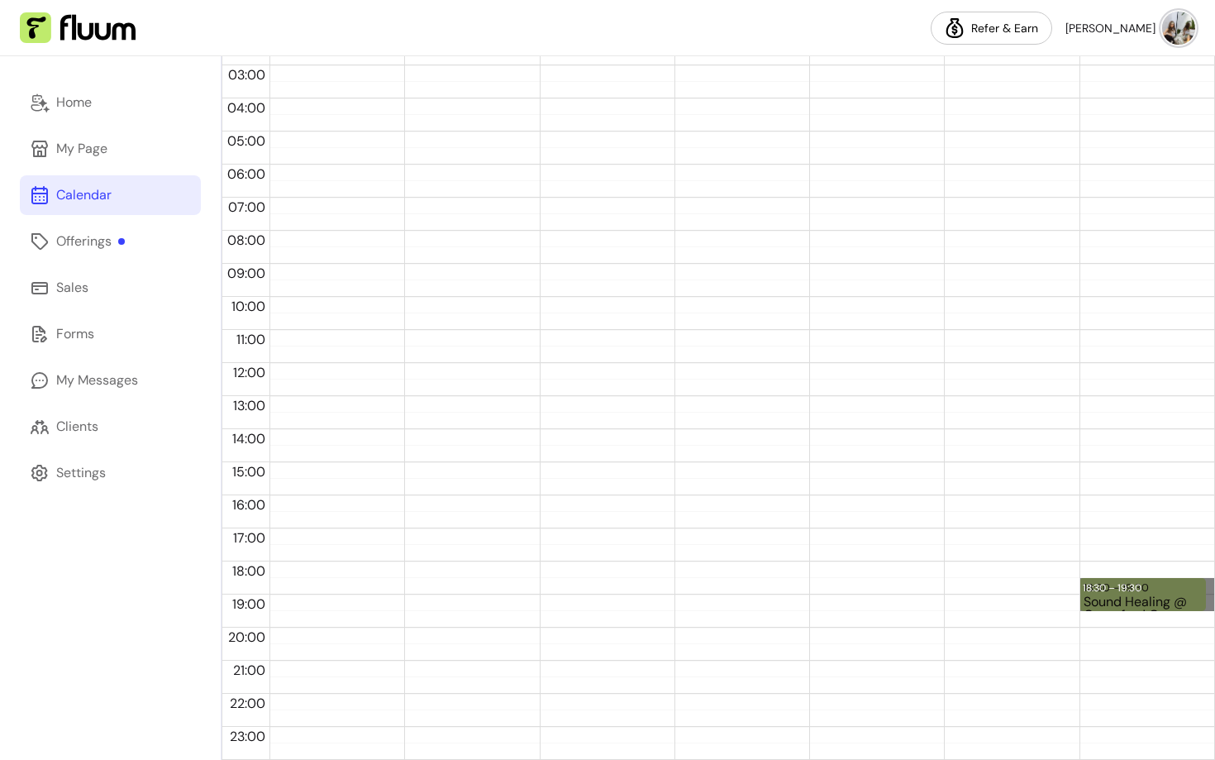
drag, startPoint x: 1193, startPoint y: 572, endPoint x: 1193, endPoint y: 612, distance: 39.7
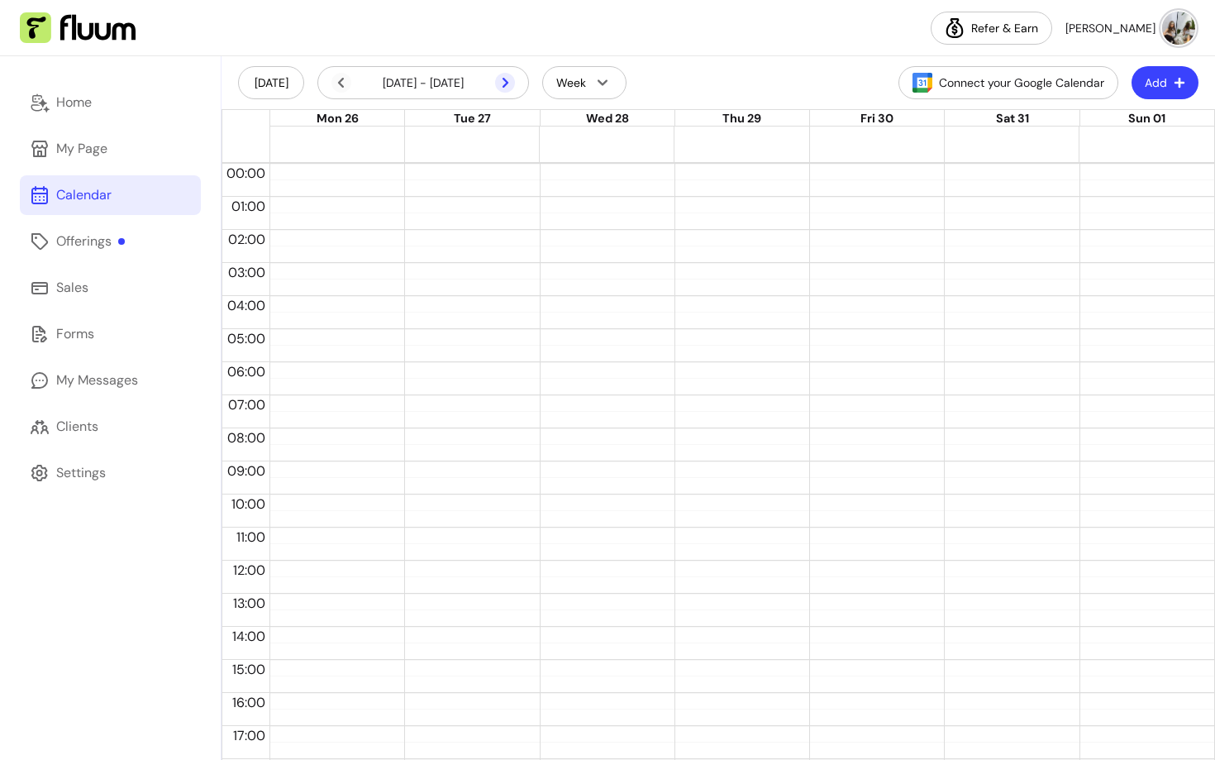
click at [508, 75] on icon at bounding box center [505, 83] width 20 height 20
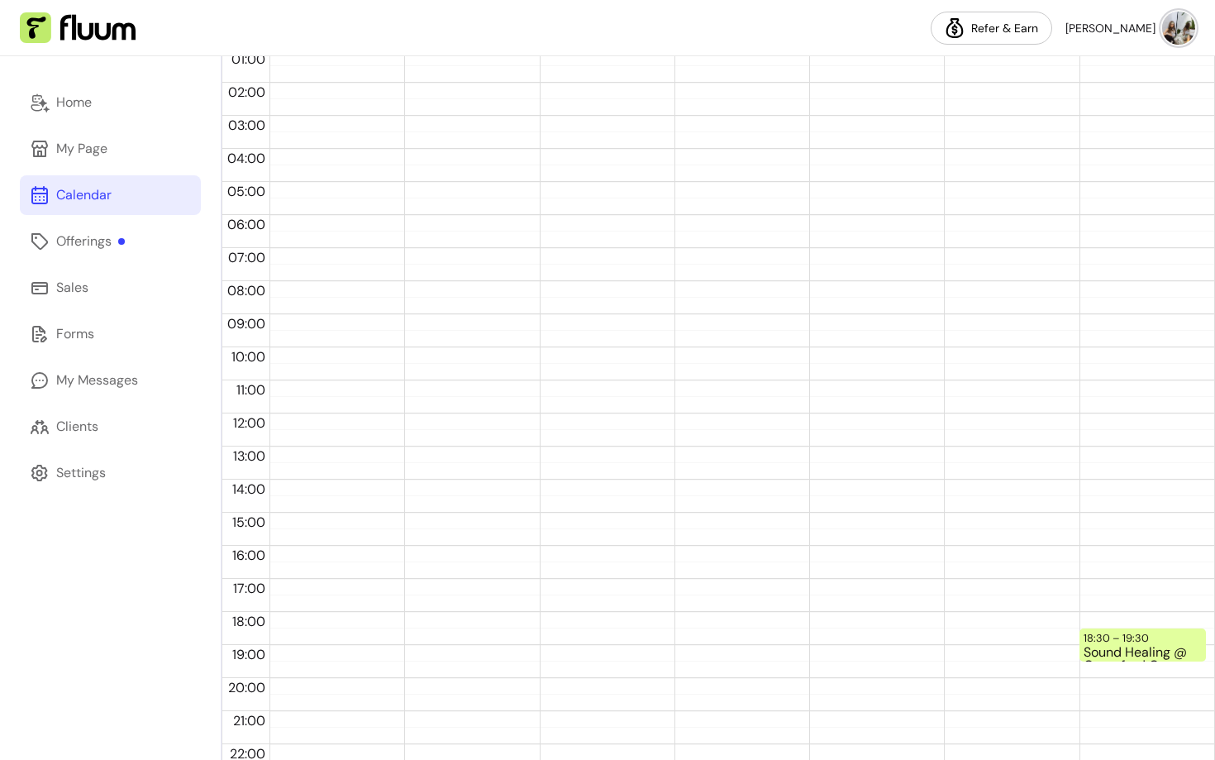
scroll to position [198, 0]
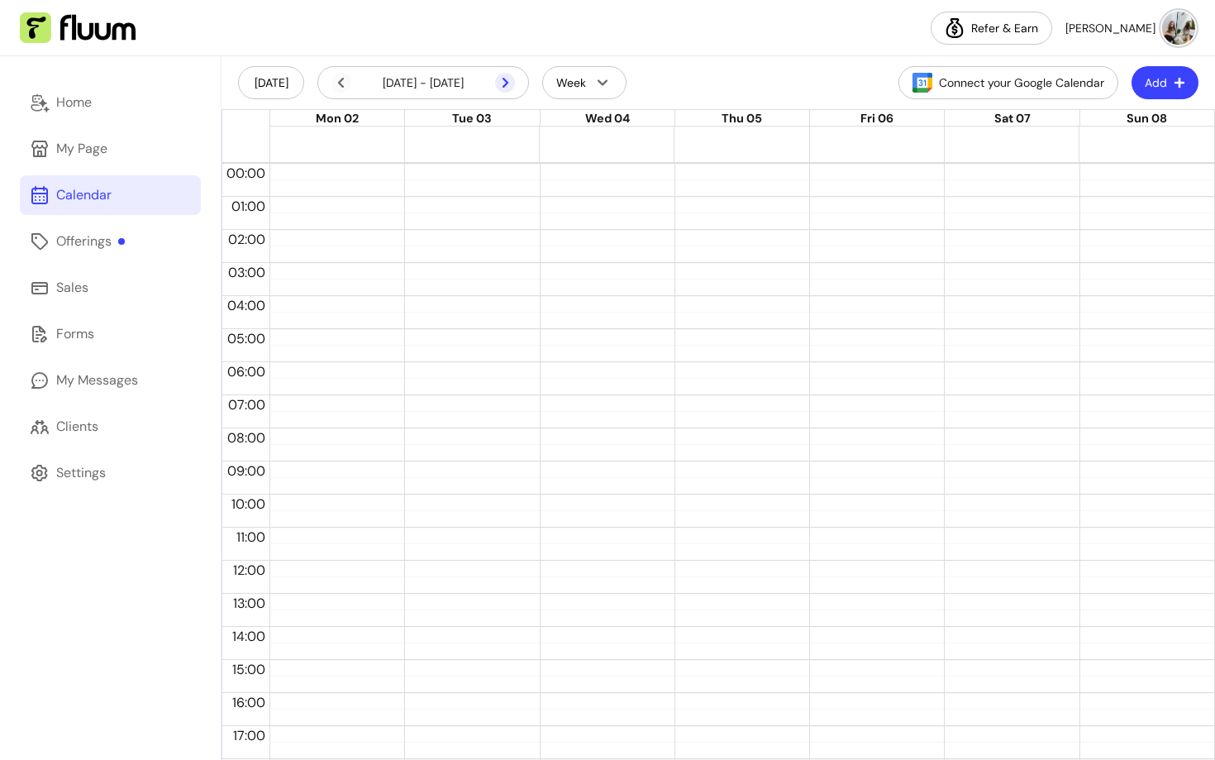
click at [504, 83] on icon at bounding box center [505, 83] width 20 height 20
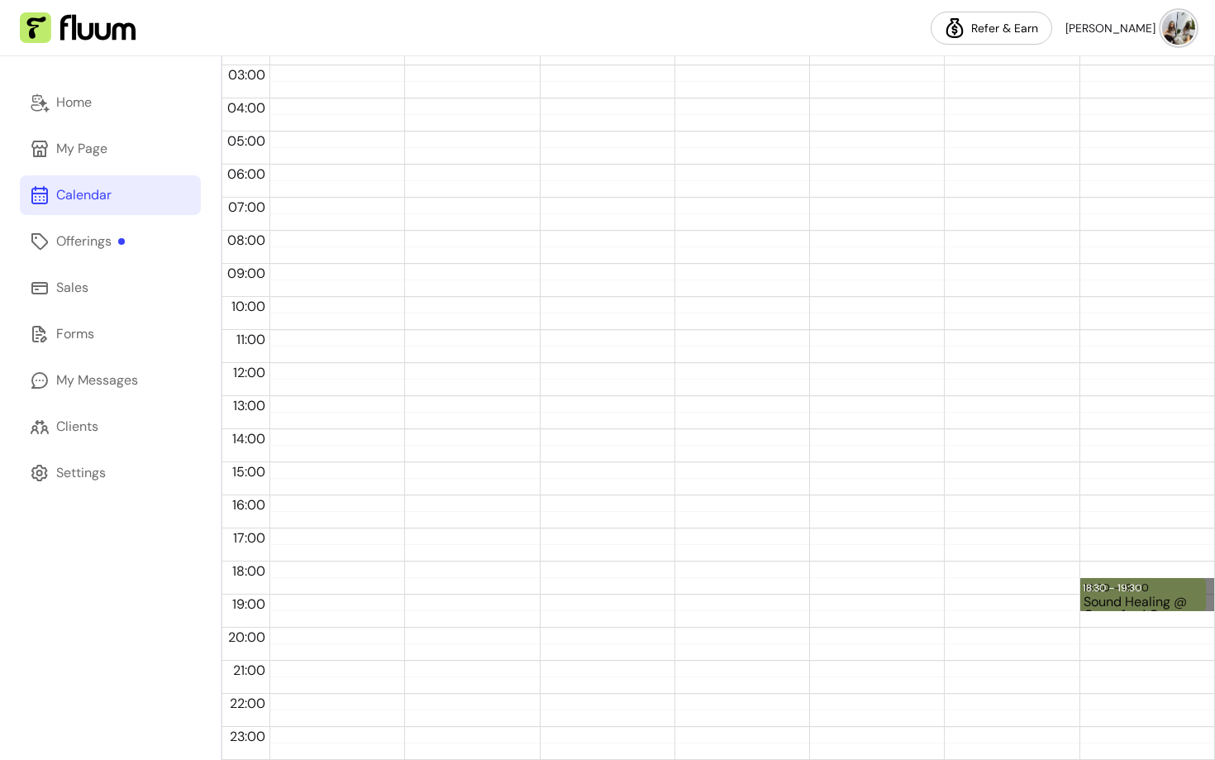
drag, startPoint x: 1195, startPoint y: 575, endPoint x: 1195, endPoint y: 607, distance: 32.2
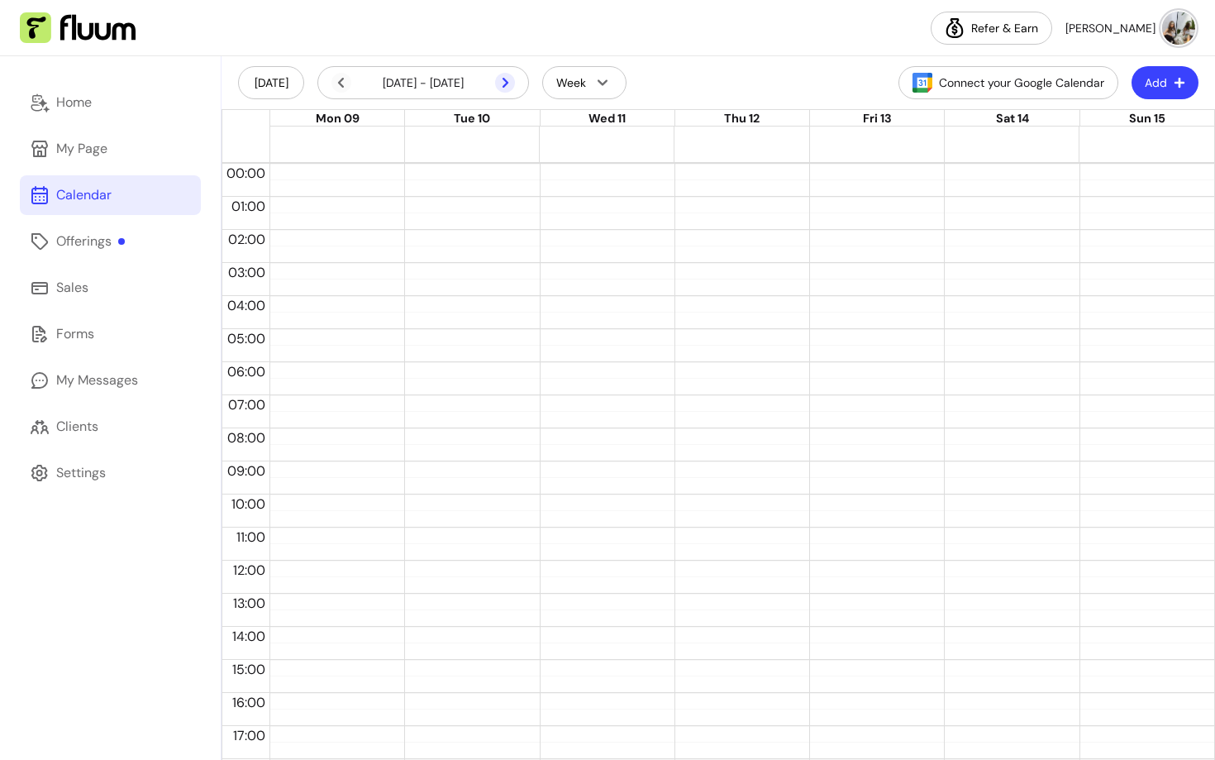
click at [502, 84] on icon at bounding box center [505, 83] width 20 height 20
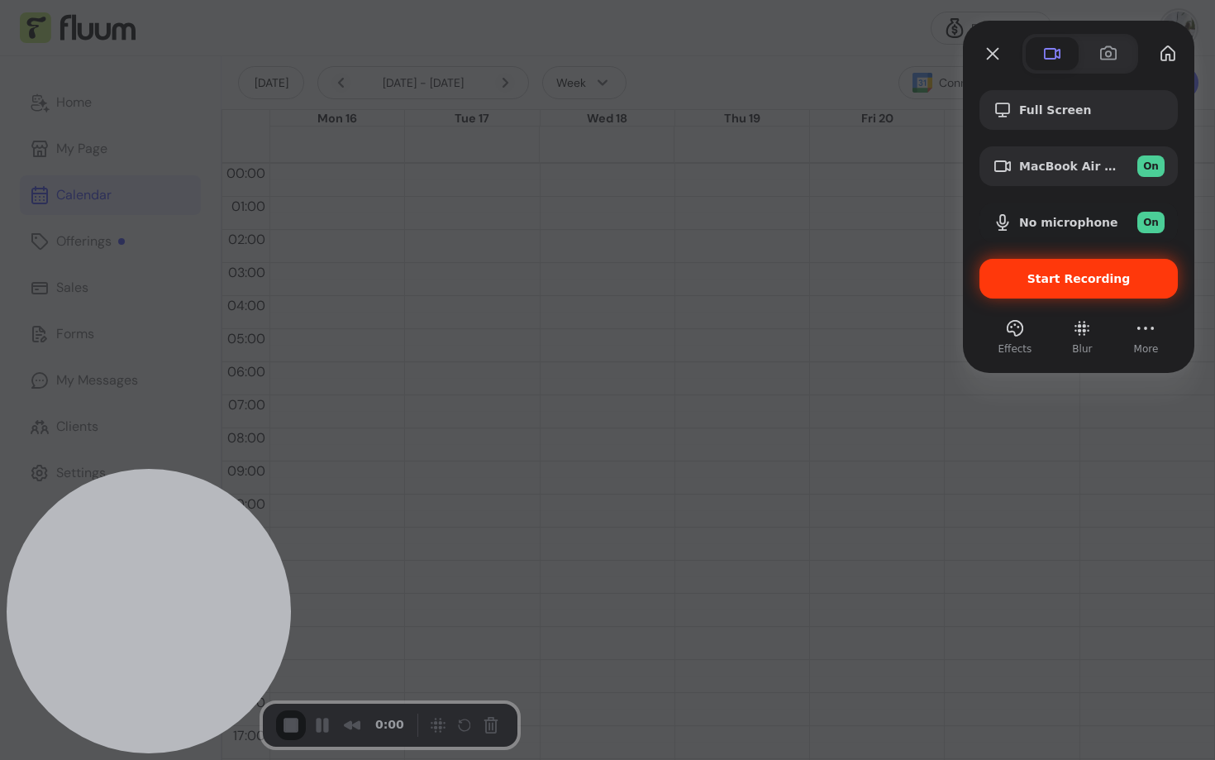
click at [1095, 276] on span "Start Recording" at bounding box center [1079, 278] width 103 height 13
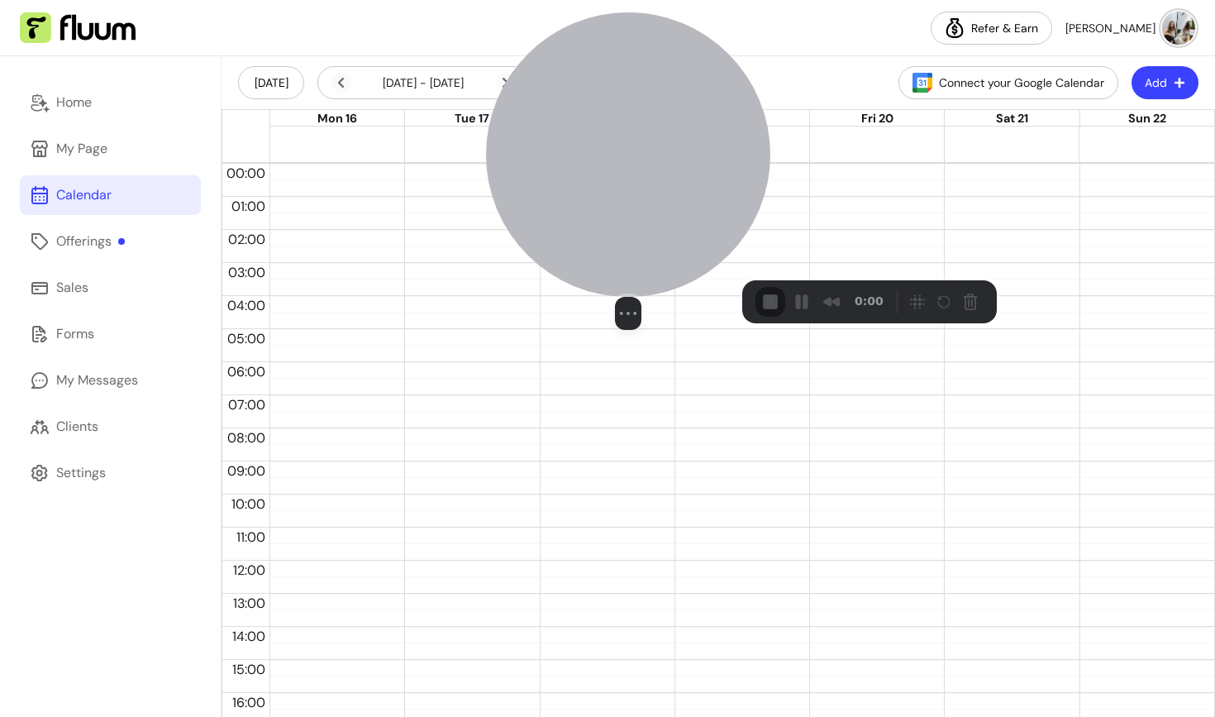
drag, startPoint x: 170, startPoint y: 574, endPoint x: 651, endPoint y: 181, distance: 621.0
click at [651, 181] on div at bounding box center [628, 154] width 284 height 284
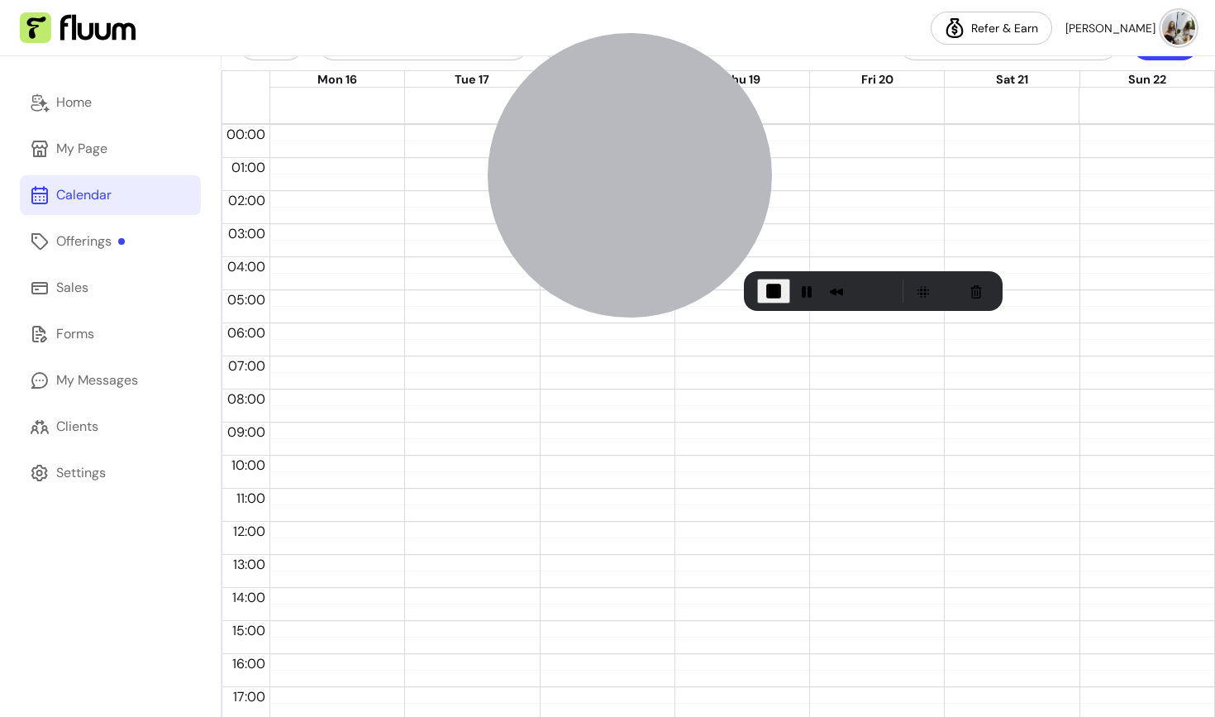
scroll to position [0, 0]
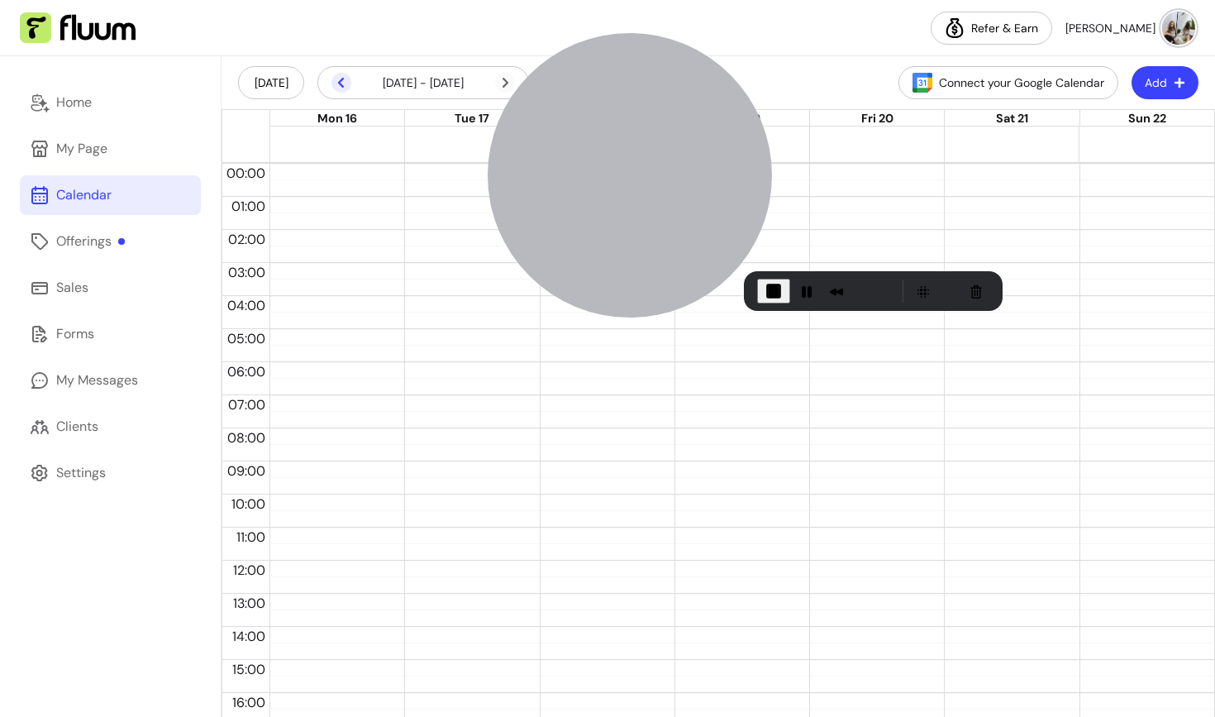
click at [336, 87] on icon at bounding box center [341, 83] width 20 height 20
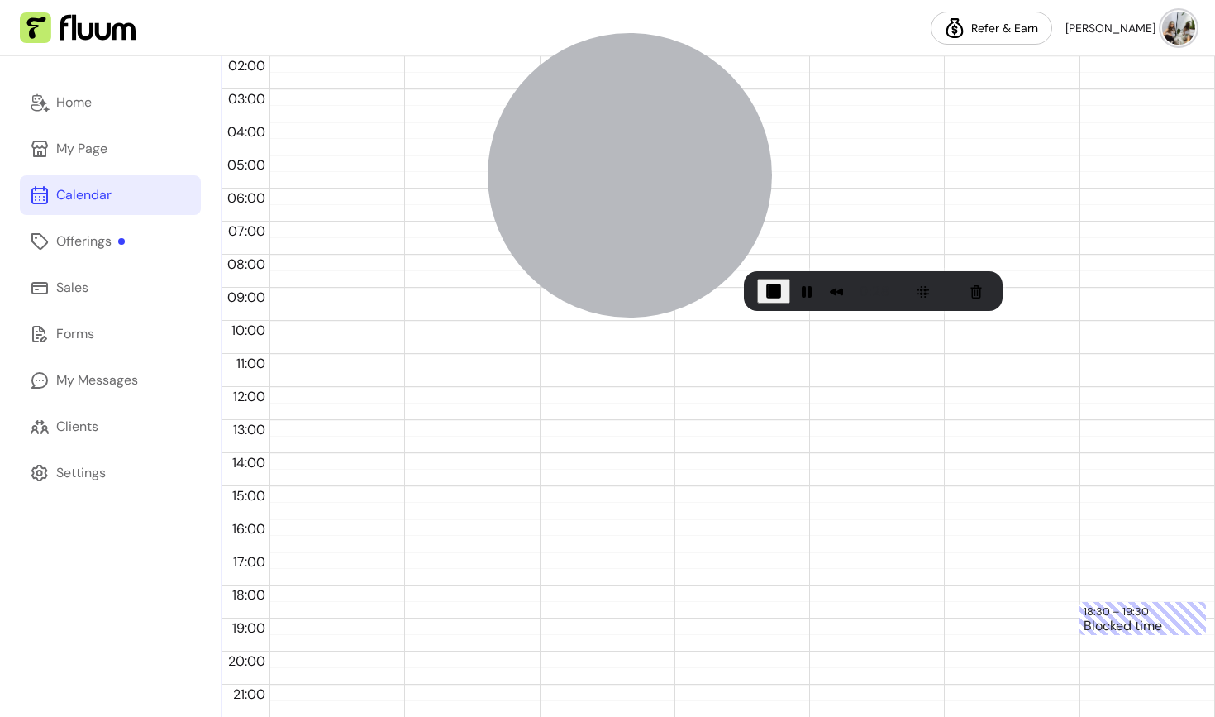
scroll to position [241, 0]
click at [1128, 552] on div "Blocked time" at bounding box center [1143, 567] width 118 height 30
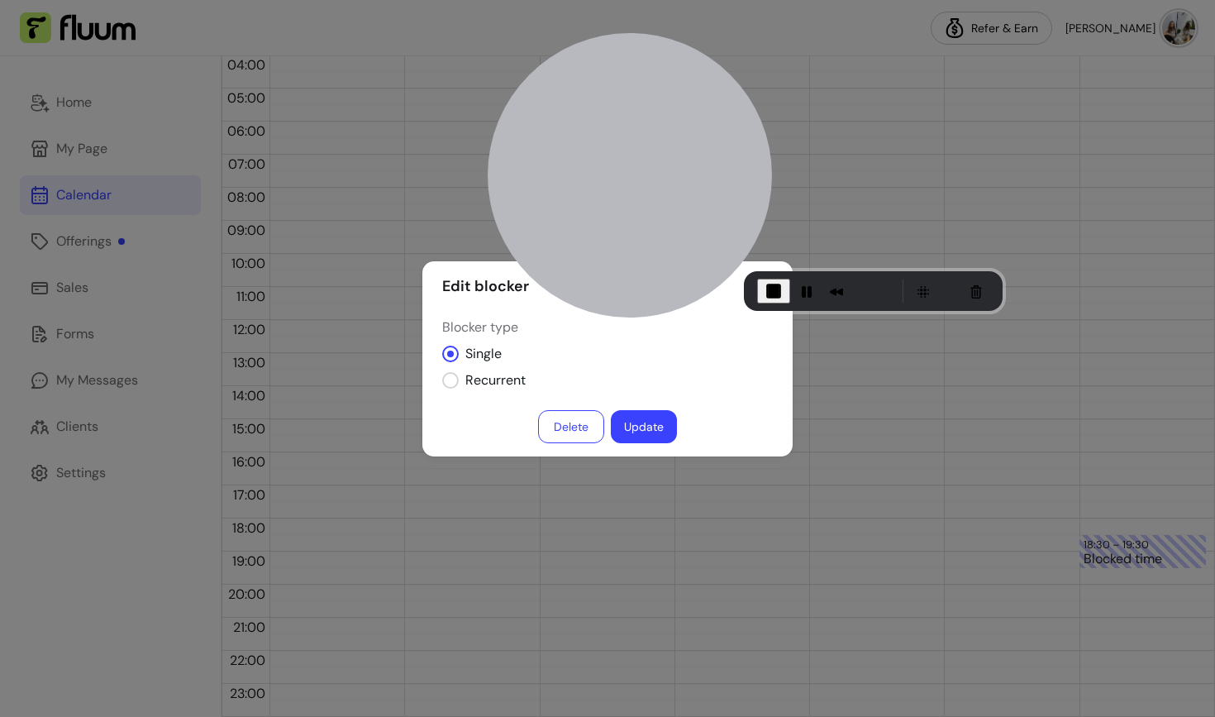
click at [570, 413] on button "Delete" at bounding box center [571, 426] width 66 height 33
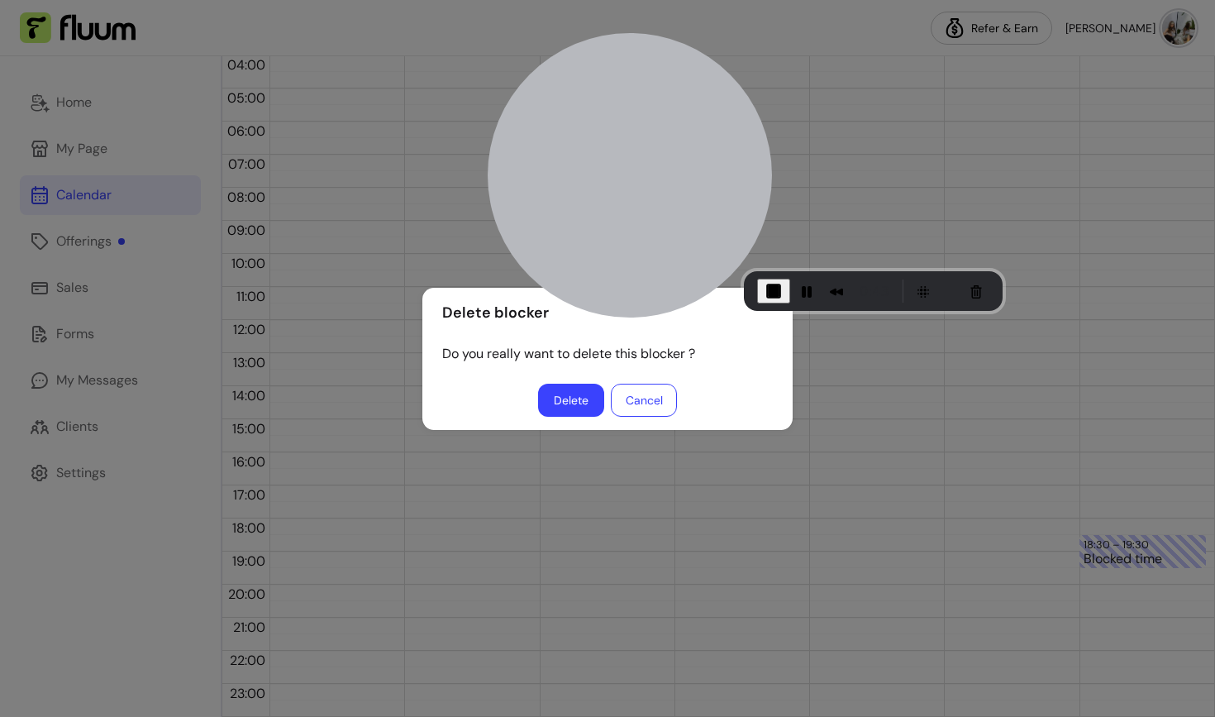
click at [647, 398] on button "Cancel" at bounding box center [644, 400] width 66 height 33
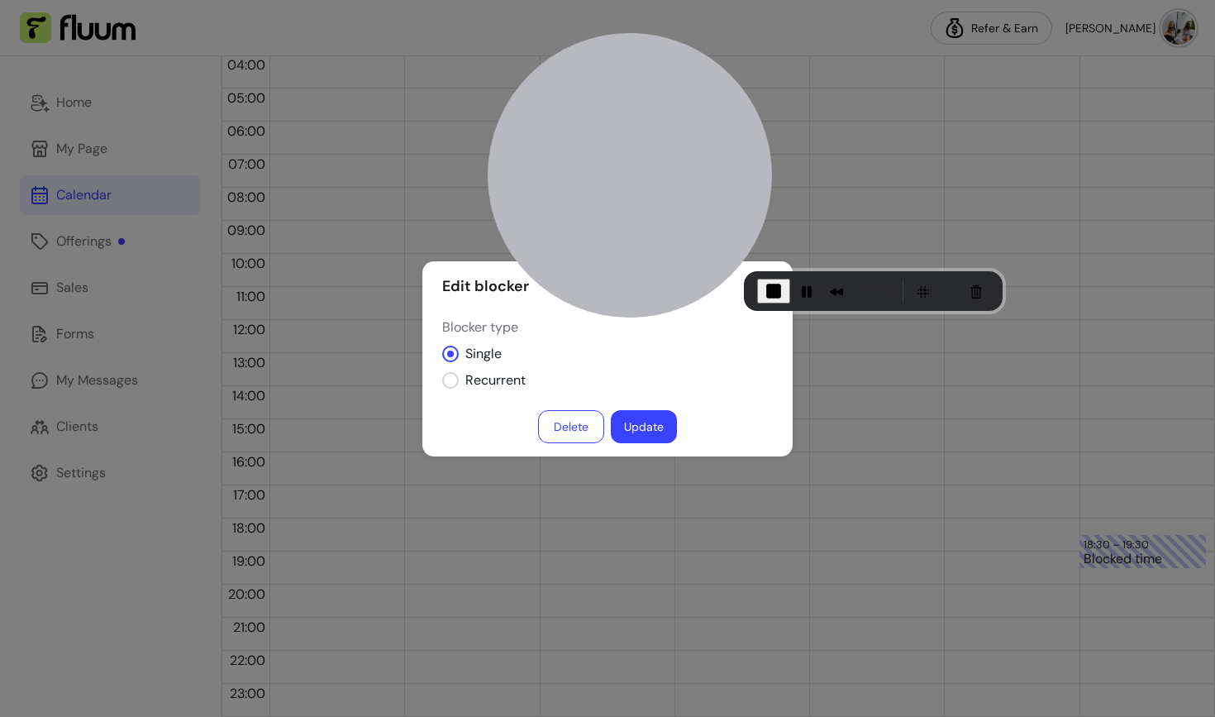
click at [636, 422] on button "Update" at bounding box center [644, 426] width 66 height 33
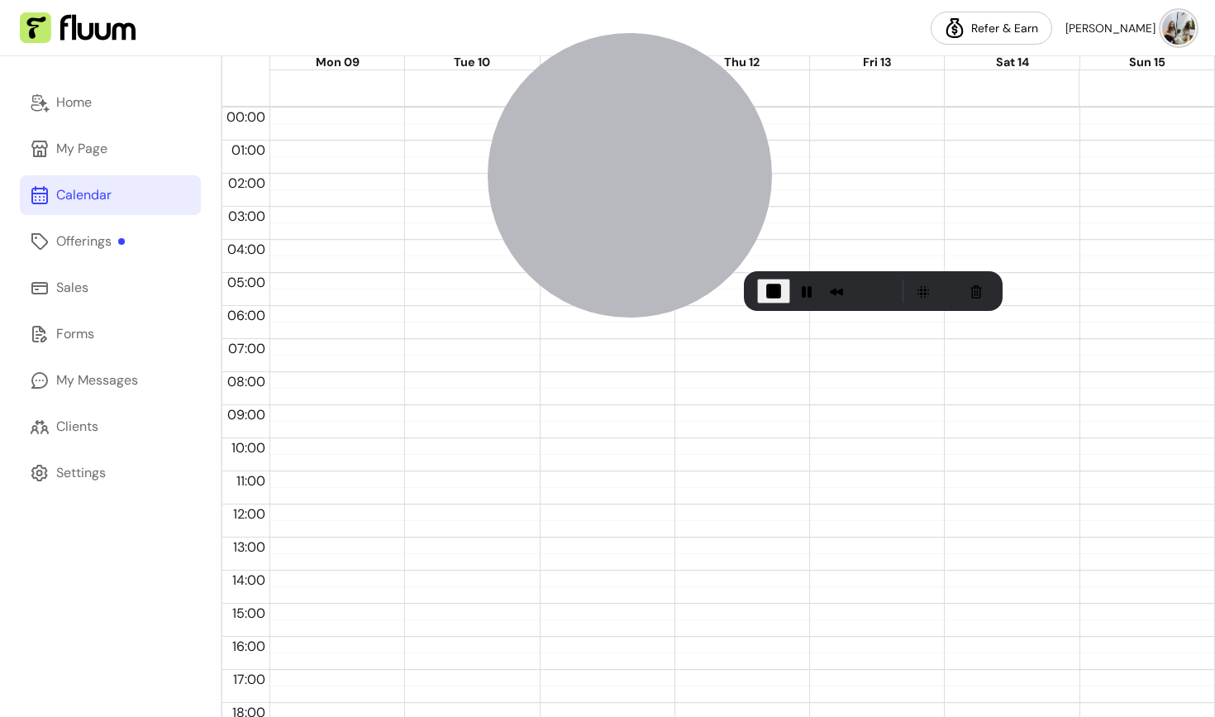
scroll to position [0, 0]
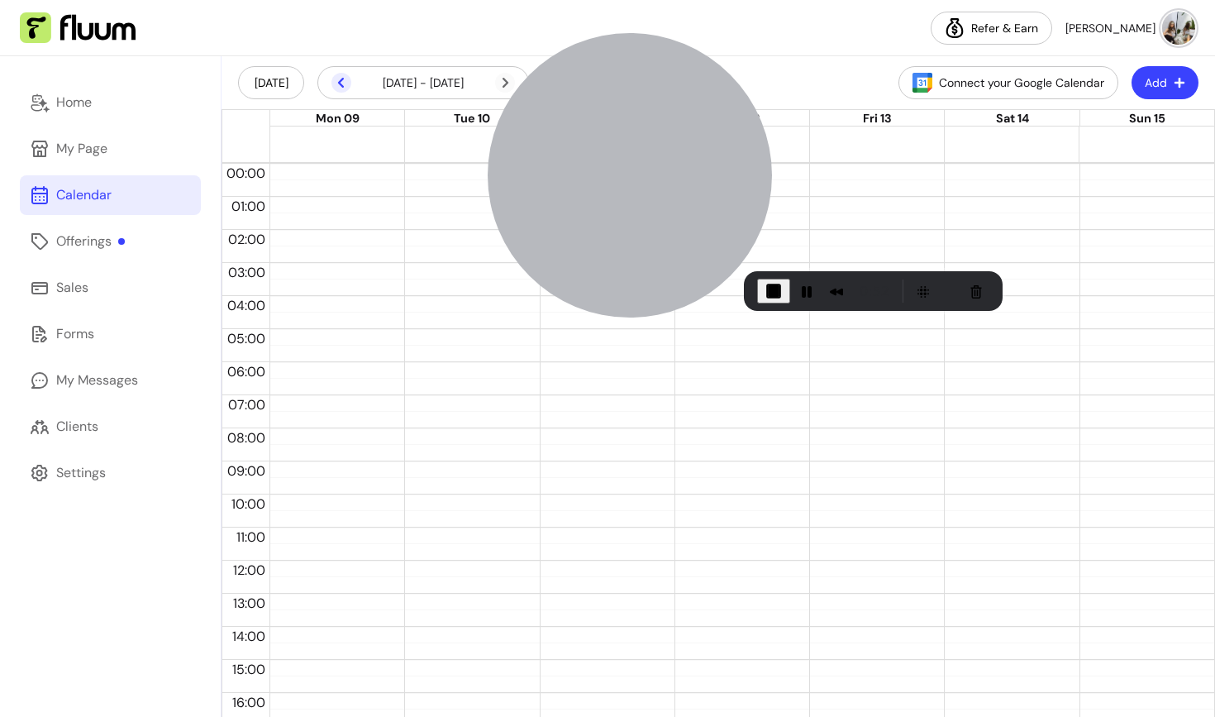
click at [339, 81] on icon at bounding box center [341, 83] width 20 height 20
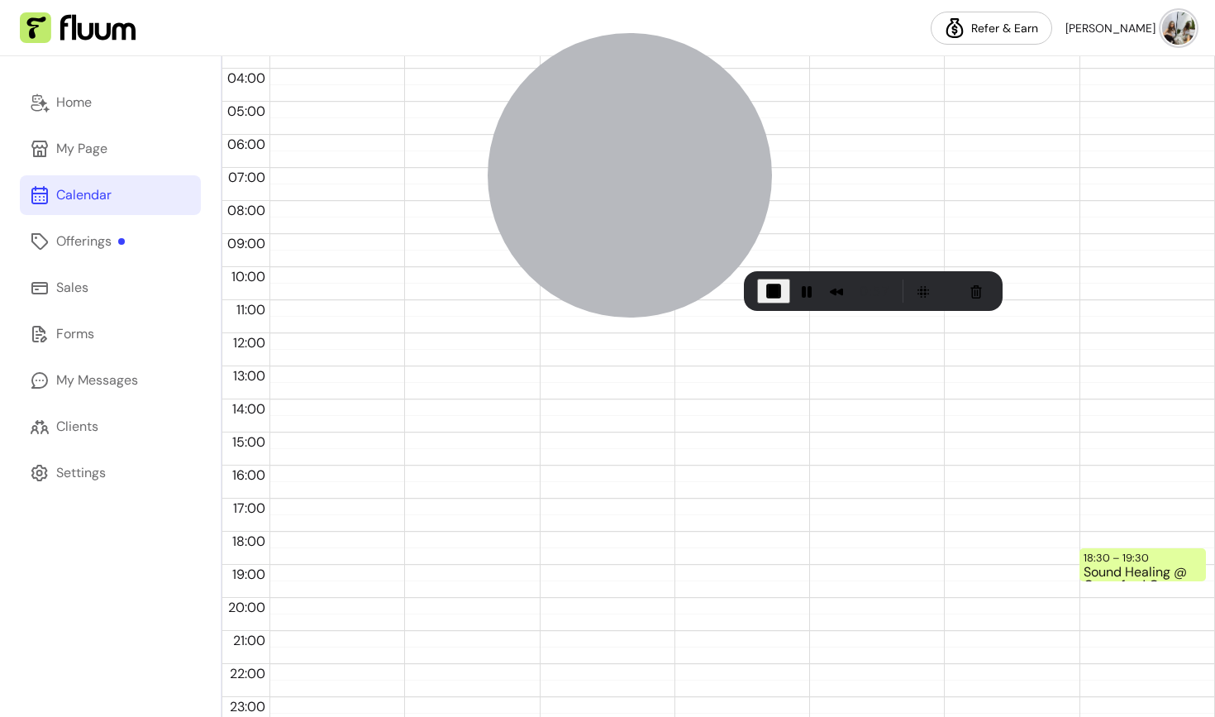
scroll to position [228, 0]
drag, startPoint x: 1189, startPoint y: 533, endPoint x: 1166, endPoint y: 506, distance: 35.2
click at [1099, 515] on div "Blocked time" at bounding box center [1143, 538] width 118 height 46
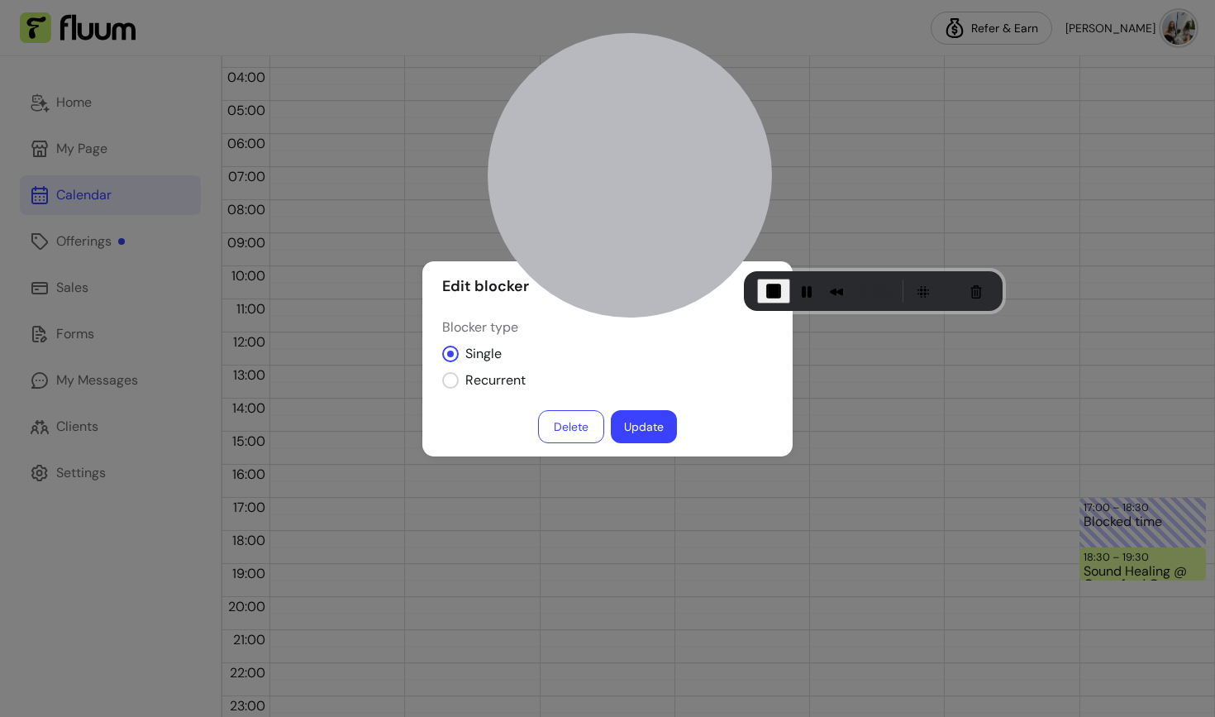
click at [580, 419] on button "Delete" at bounding box center [571, 426] width 66 height 33
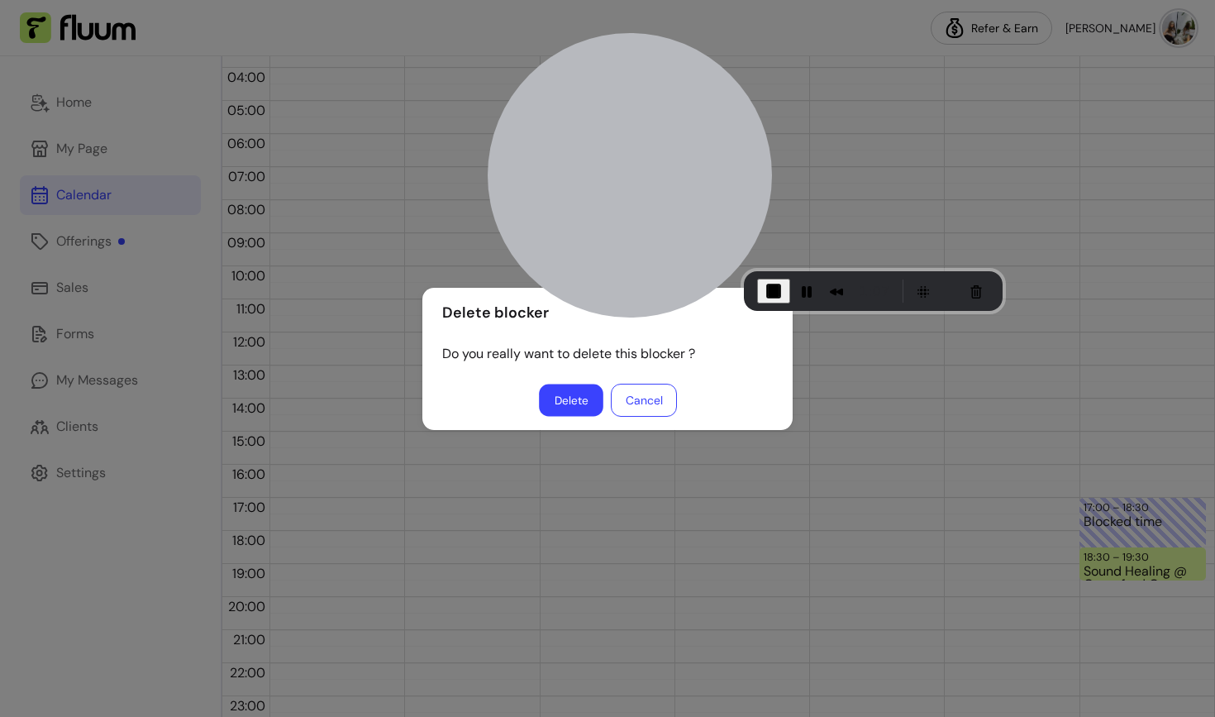
click at [565, 399] on button "Delete" at bounding box center [571, 400] width 64 height 32
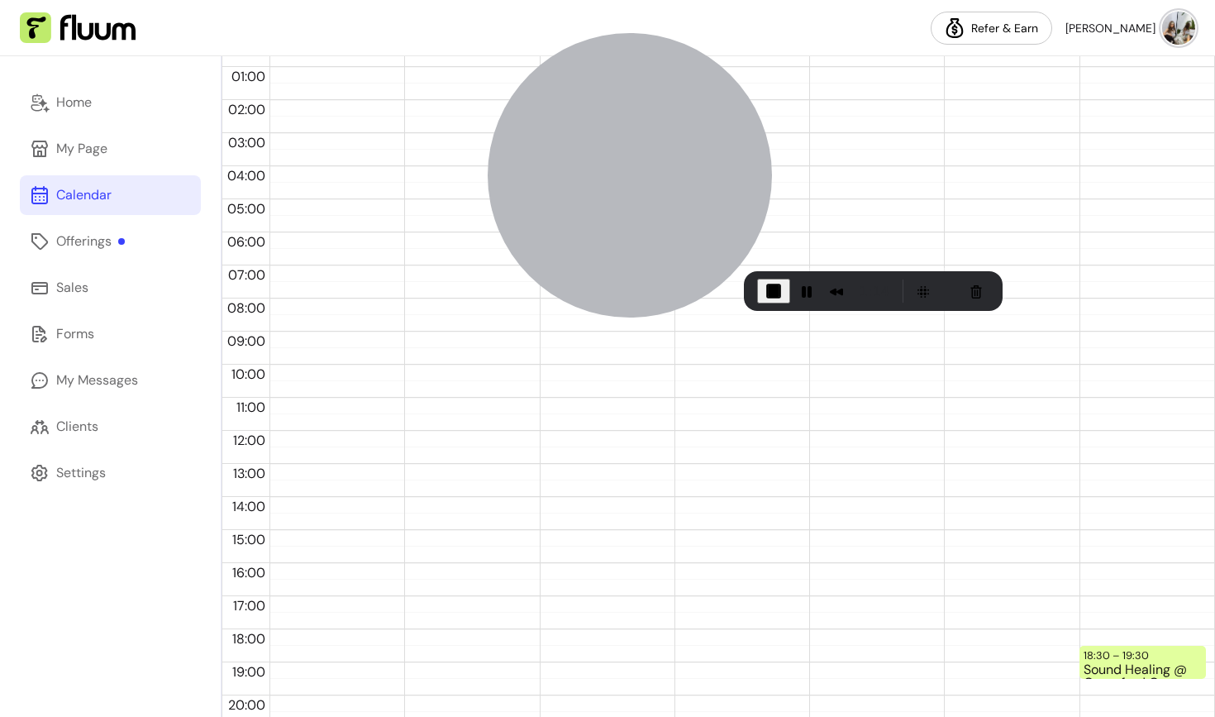
scroll to position [0, 0]
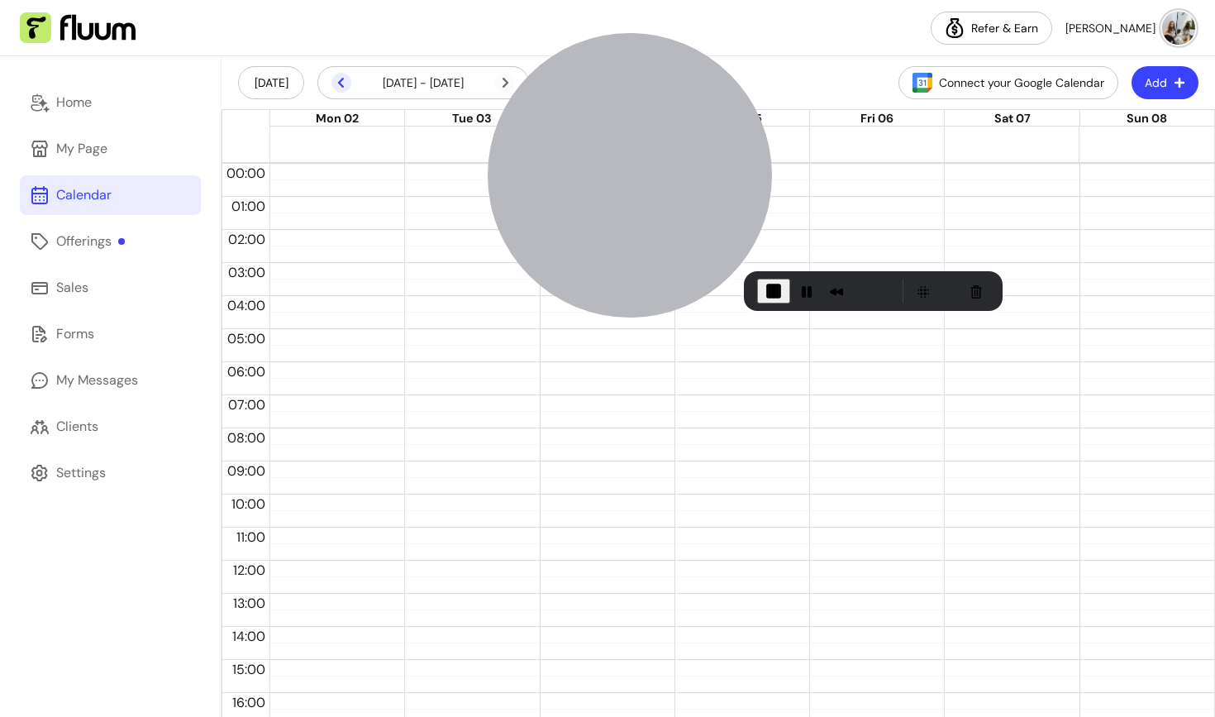
click at [341, 79] on icon at bounding box center [341, 83] width 6 height 10
click at [342, 79] on icon at bounding box center [341, 83] width 6 height 10
click at [771, 290] on span "End Recording" at bounding box center [774, 291] width 20 height 20
